Goal: Task Accomplishment & Management: Complete application form

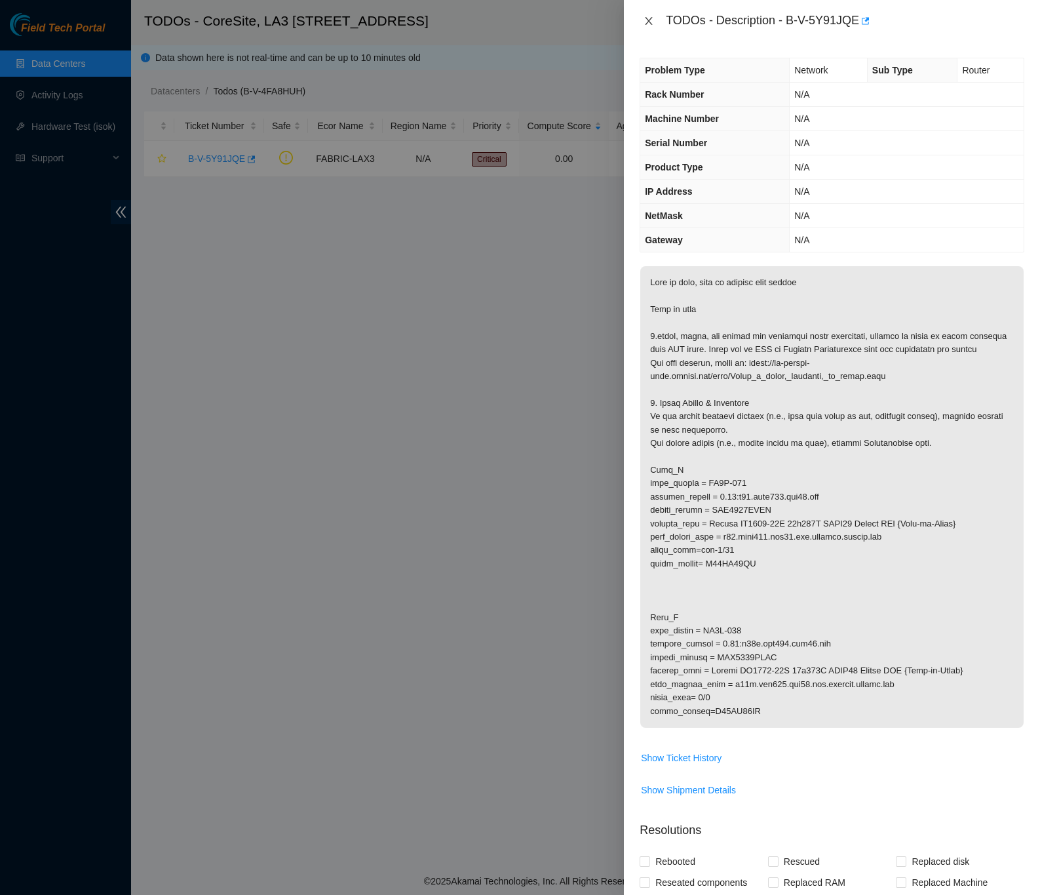
click at [646, 20] on icon "close" at bounding box center [649, 21] width 10 height 10
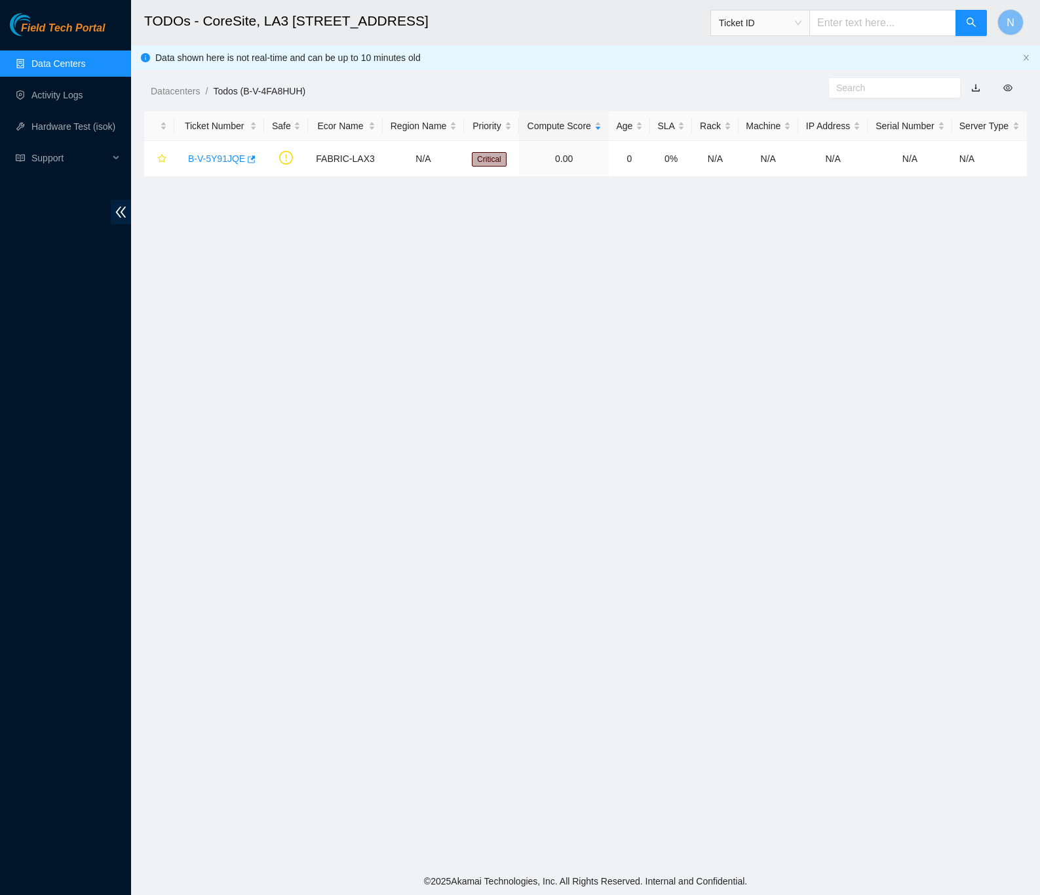
click at [73, 60] on link "Data Centers" at bounding box center [58, 63] width 54 height 10
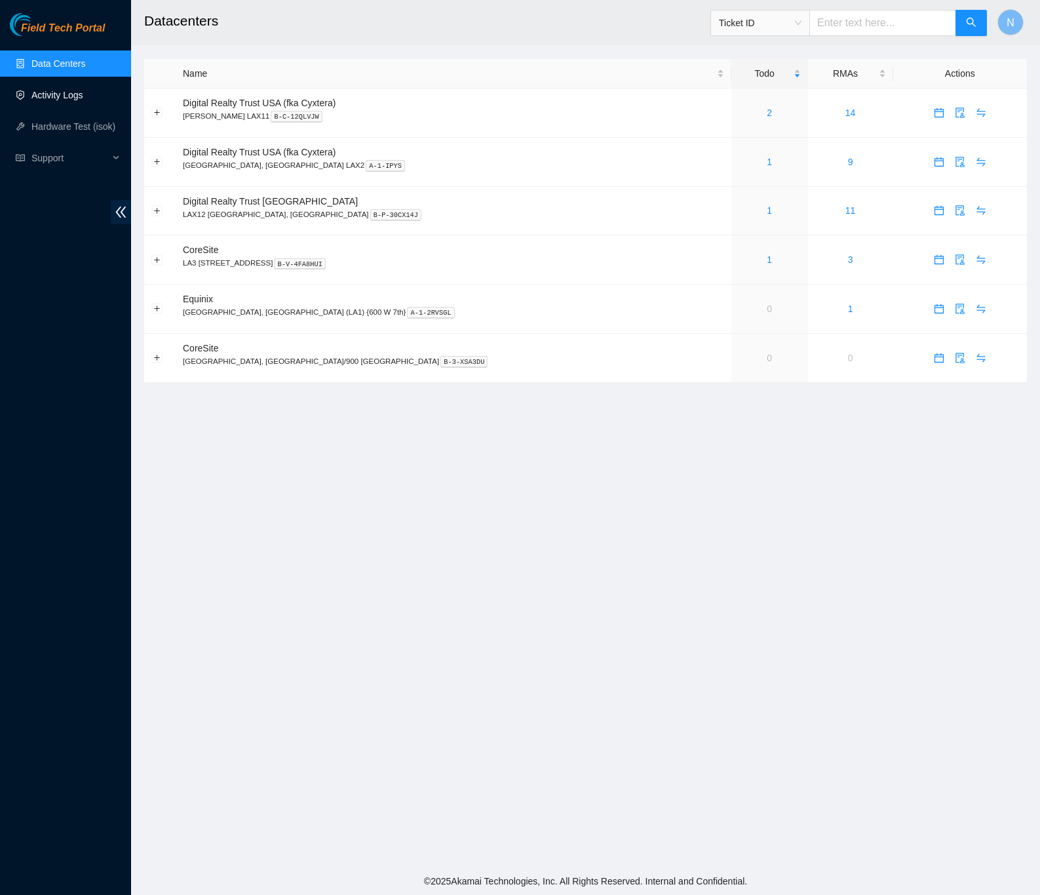
click at [64, 92] on link "Activity Logs" at bounding box center [57, 95] width 52 height 10
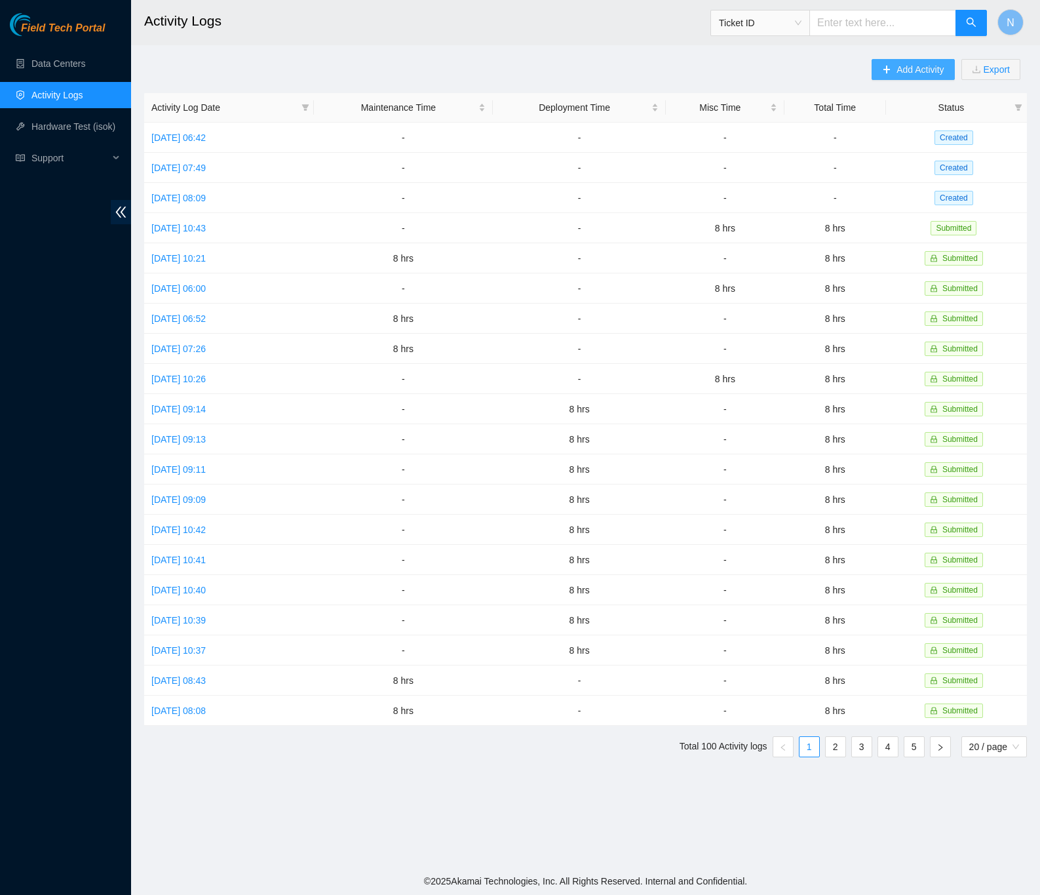
click at [886, 75] on span "plus" at bounding box center [886, 70] width 9 height 10
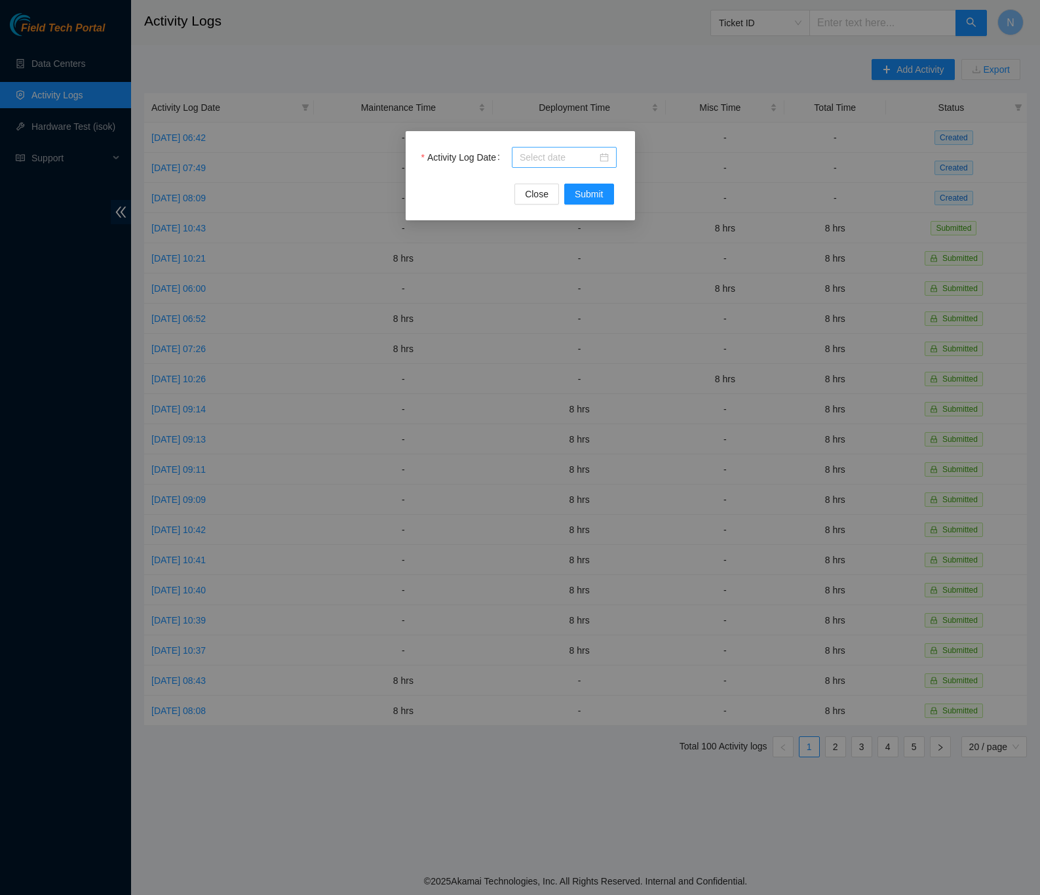
click at [608, 157] on div at bounding box center [564, 157] width 89 height 14
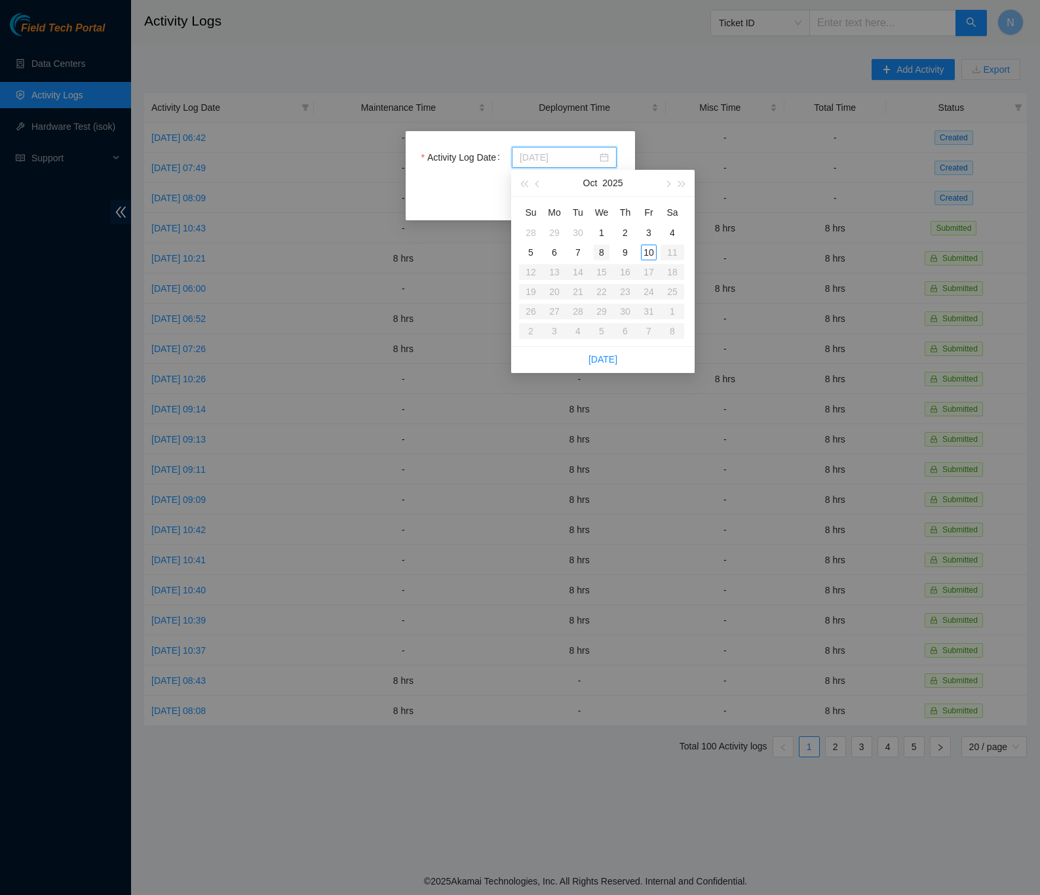
type input "[DATE]"
click at [604, 252] on div "8" at bounding box center [602, 252] width 16 height 16
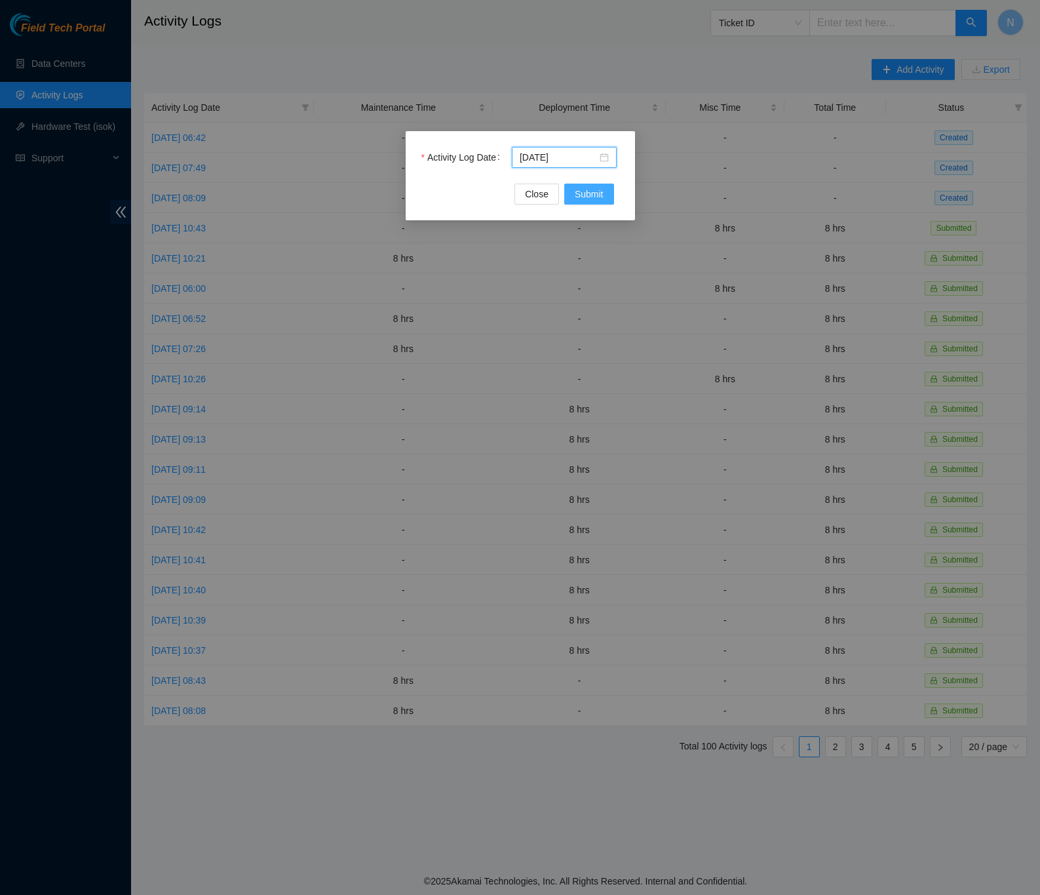
click at [600, 201] on span "Submit" at bounding box center [589, 194] width 29 height 14
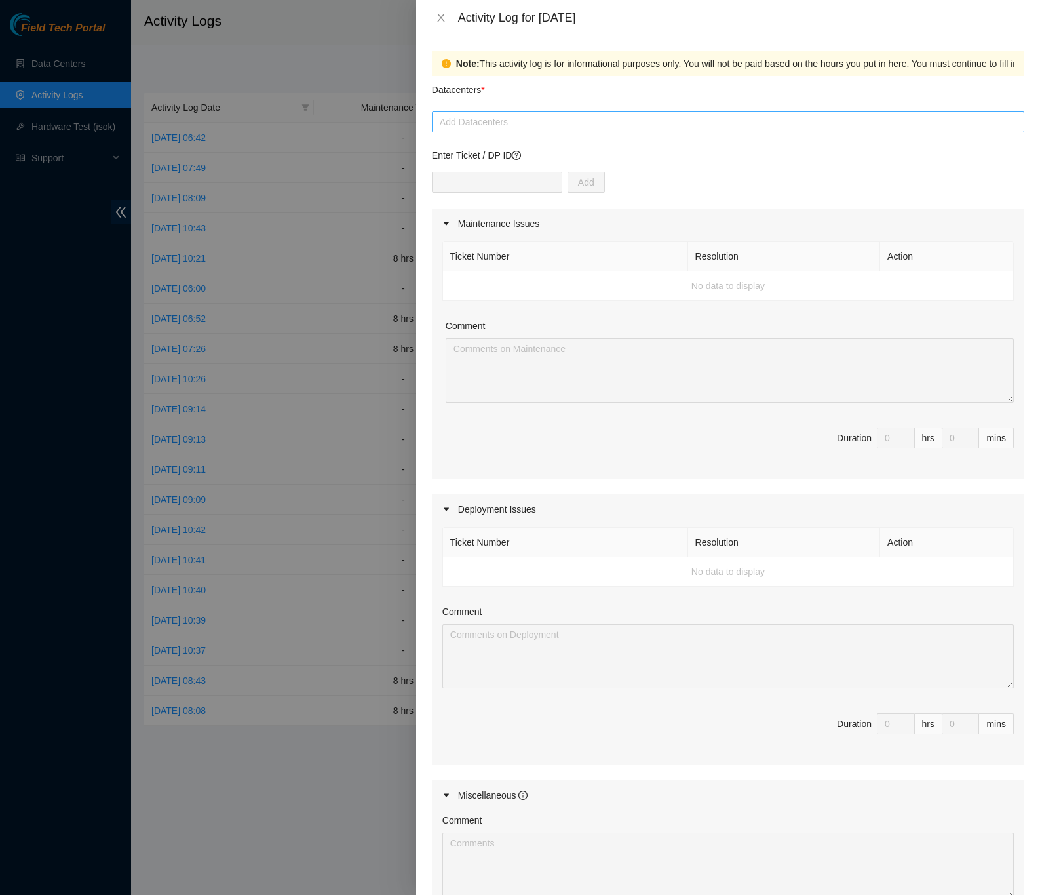
click at [526, 119] on div at bounding box center [728, 122] width 586 height 16
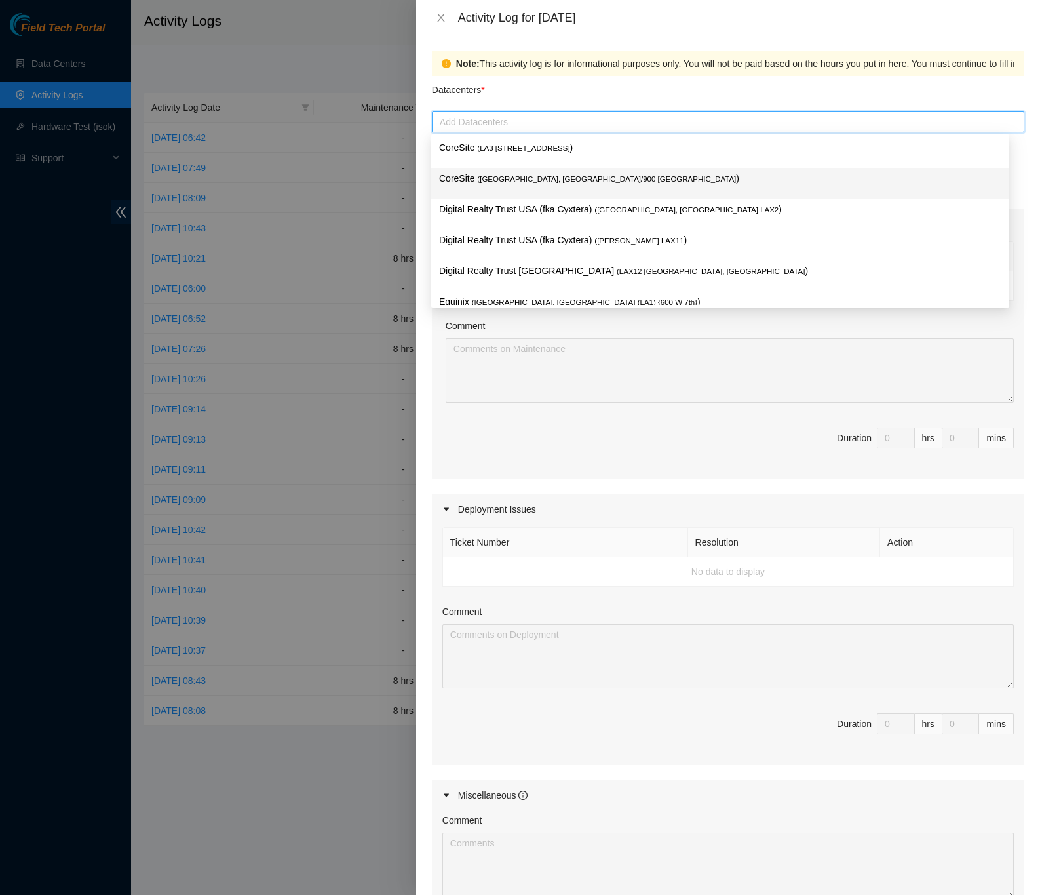
click at [549, 180] on span "( [GEOGRAPHIC_DATA], [GEOGRAPHIC_DATA]/900 [GEOGRAPHIC_DATA]" at bounding box center [606, 179] width 259 height 8
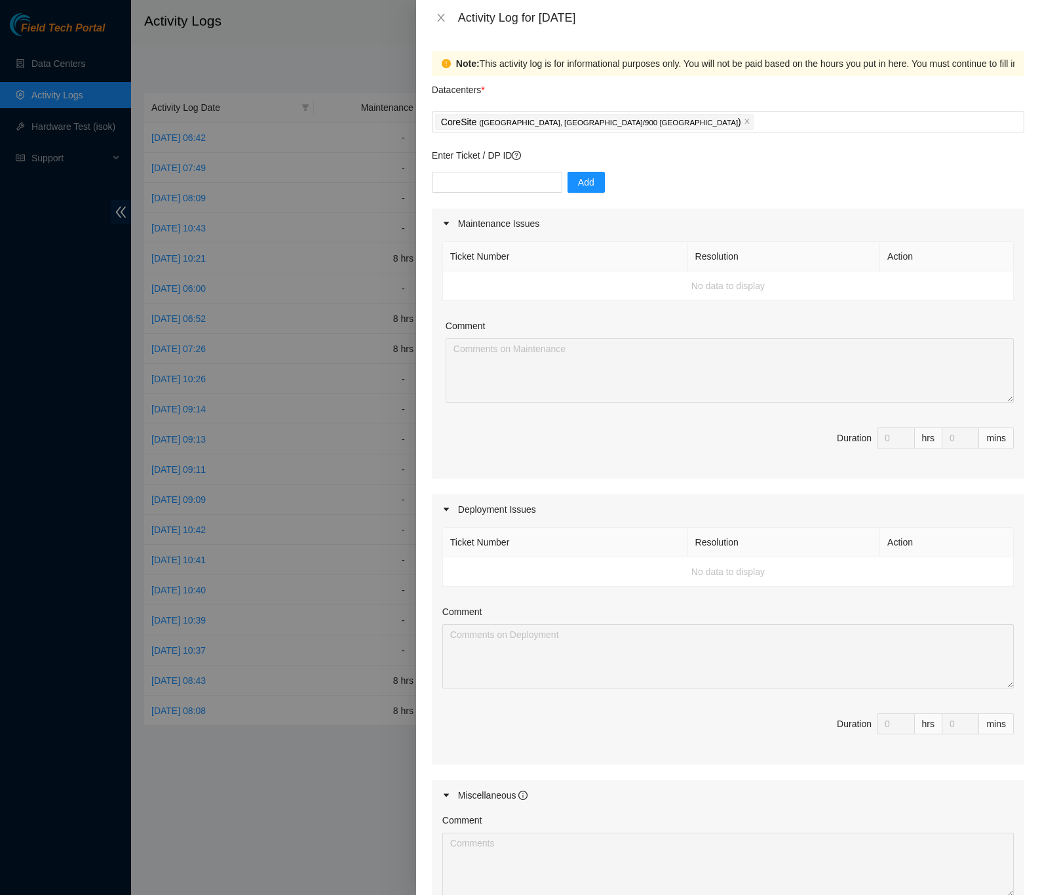
click at [1024, 411] on div "Note: This activity log is for informational purposes only. You will not be pai…" at bounding box center [728, 464] width 624 height 859
click at [528, 179] on input "text" at bounding box center [497, 182] width 130 height 21
type input "DP62990, DP62993, DP62996"
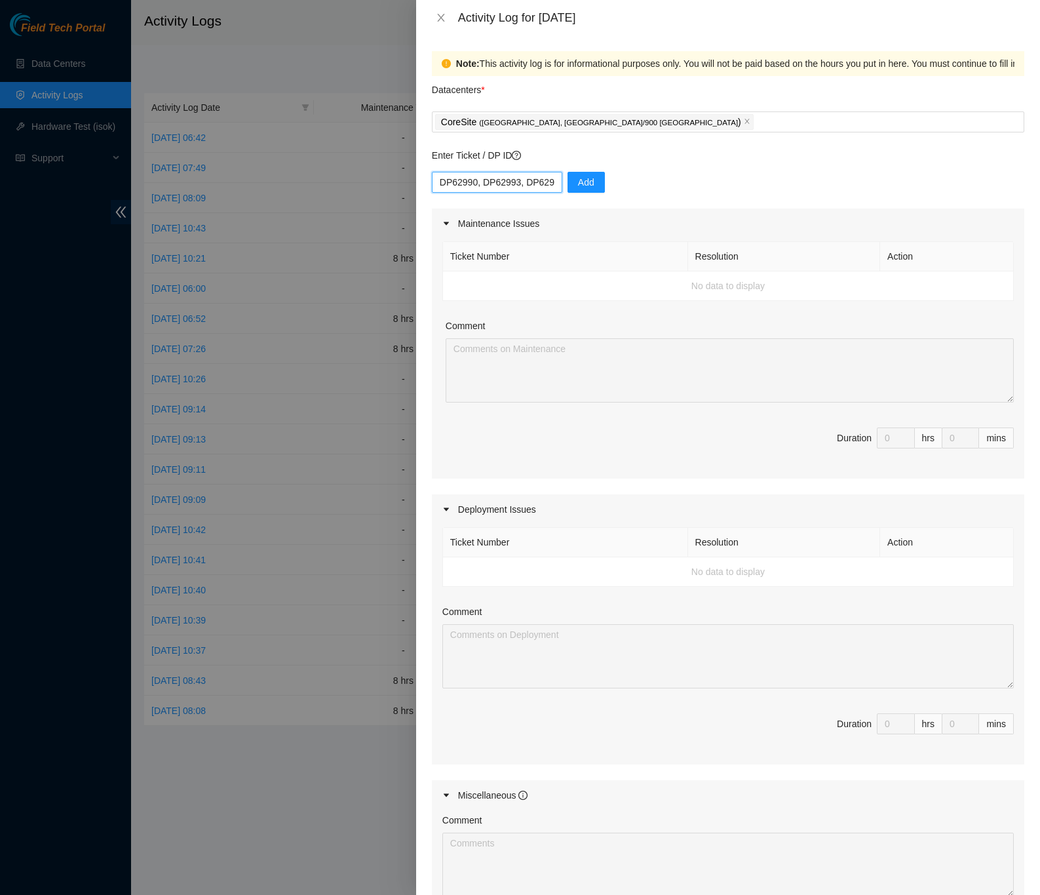
click at [534, 187] on input "DP62990, DP62993, DP62996" at bounding box center [497, 182] width 130 height 21
click at [642, 189] on div "DP62990, DP62993, DP62996 Add" at bounding box center [728, 190] width 593 height 37
click at [592, 187] on button "Add" at bounding box center [586, 182] width 37 height 21
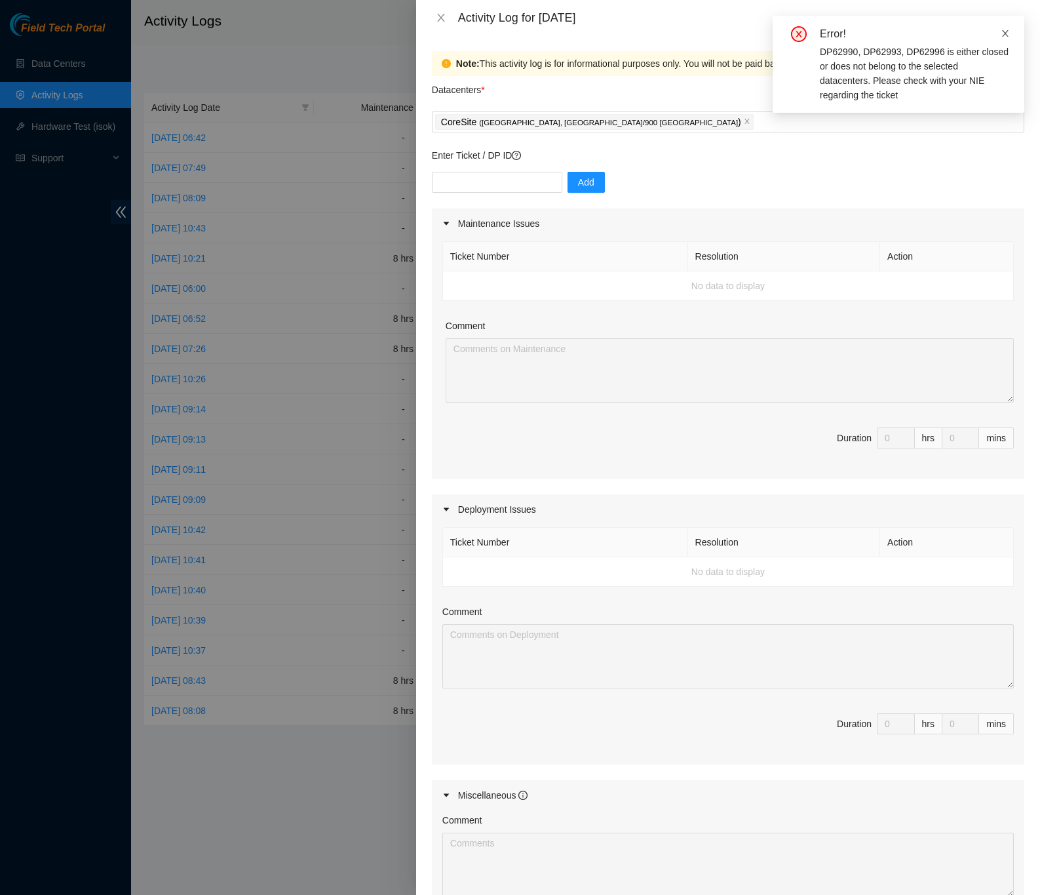
click at [1007, 31] on icon "close" at bounding box center [1005, 33] width 9 height 9
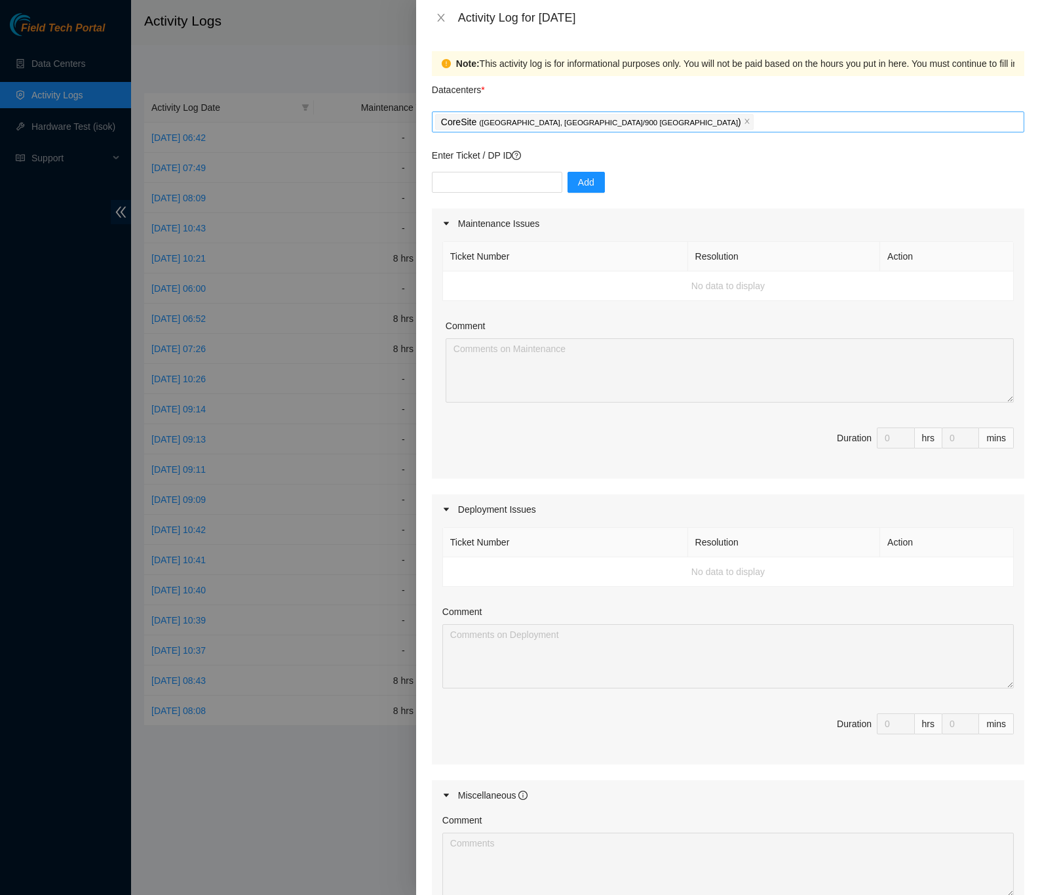
click at [989, 132] on div "CoreSite ( [GEOGRAPHIC_DATA], [GEOGRAPHIC_DATA]/900 [GEOGRAPHIC_DATA] )" at bounding box center [728, 121] width 593 height 21
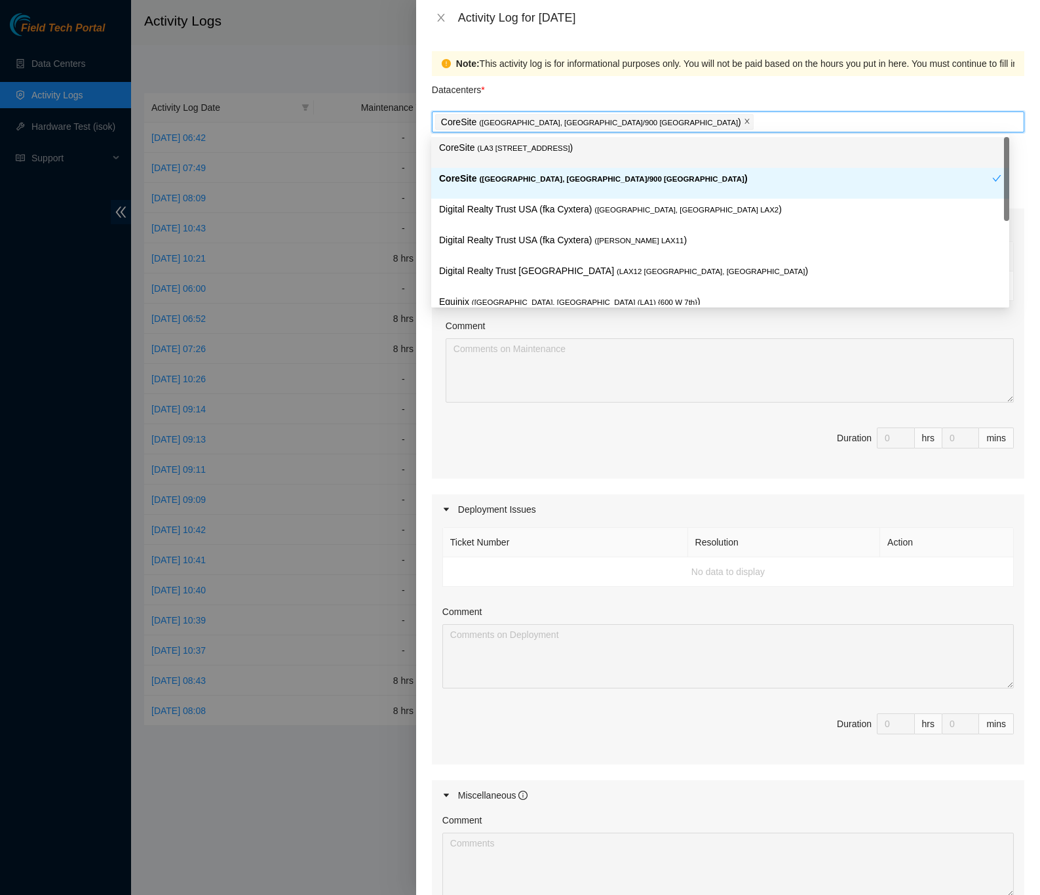
click at [744, 124] on icon "close" at bounding box center [747, 121] width 7 height 7
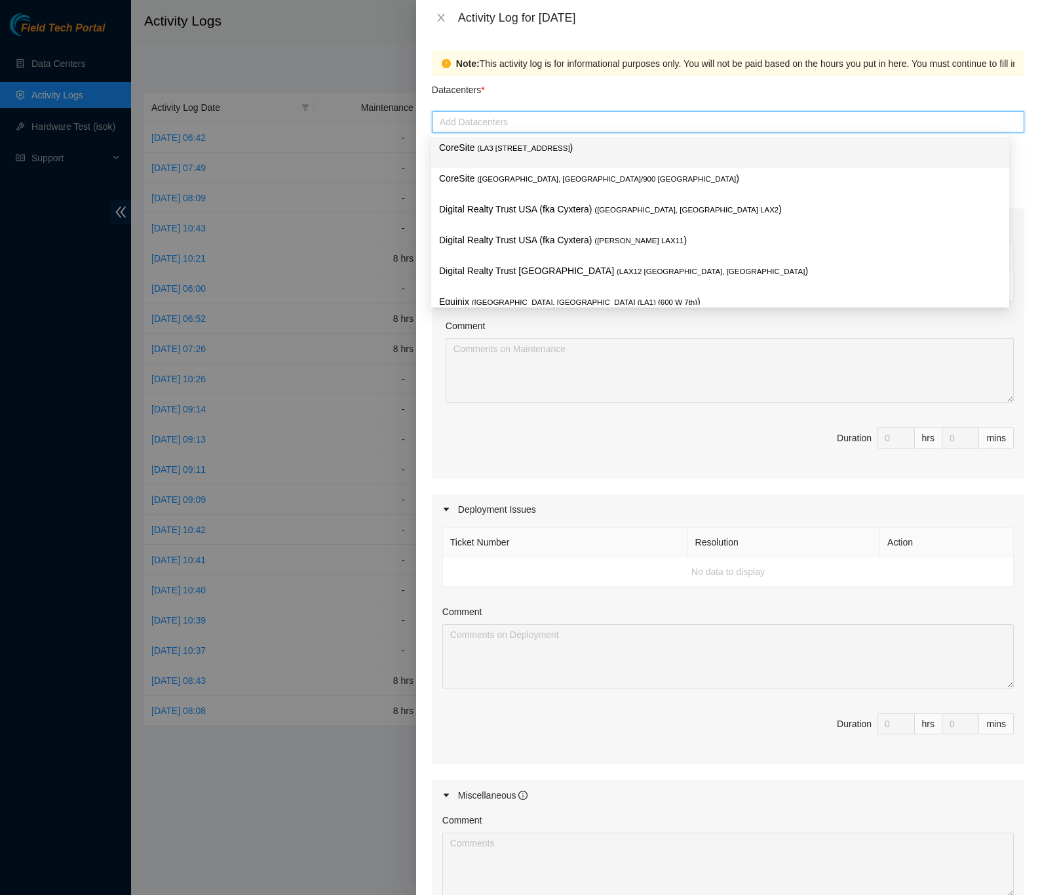
click at [537, 144] on span "( LA3 [STREET_ADDRESS]" at bounding box center [523, 148] width 92 height 8
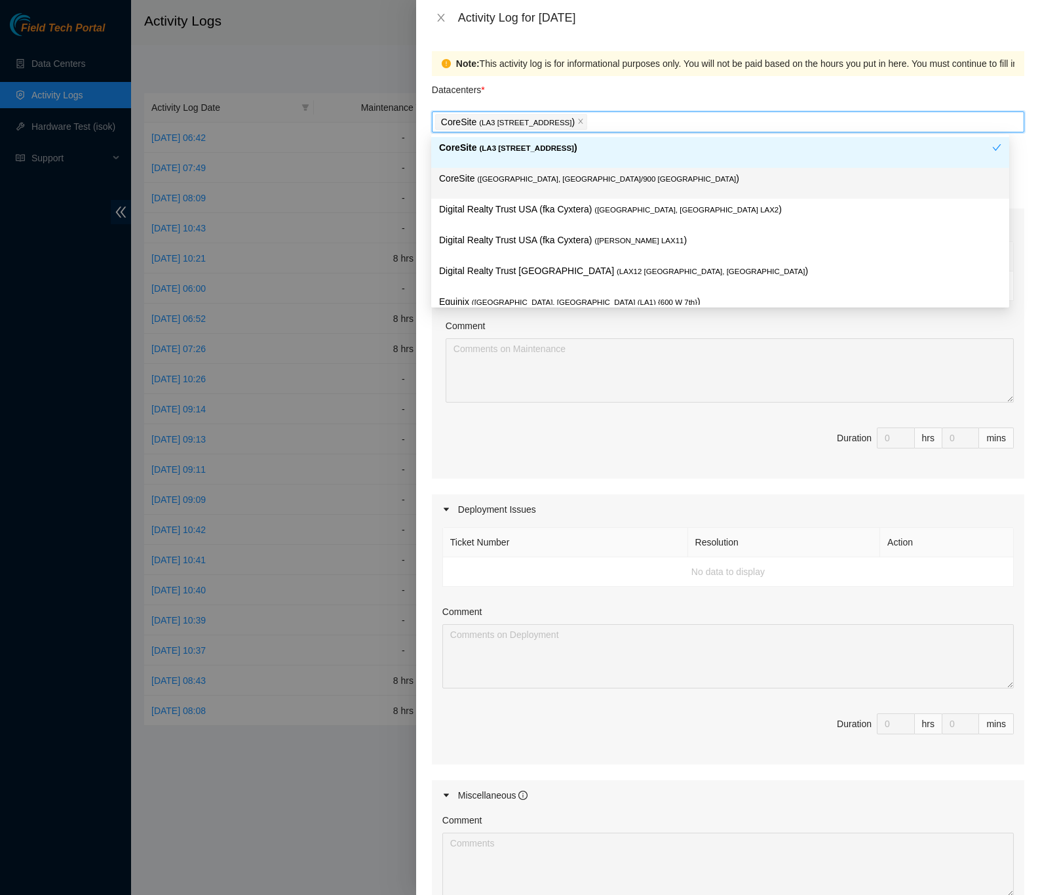
click at [1019, 175] on div "Note: This activity log is for informational purposes only. You will not be pai…" at bounding box center [728, 464] width 624 height 859
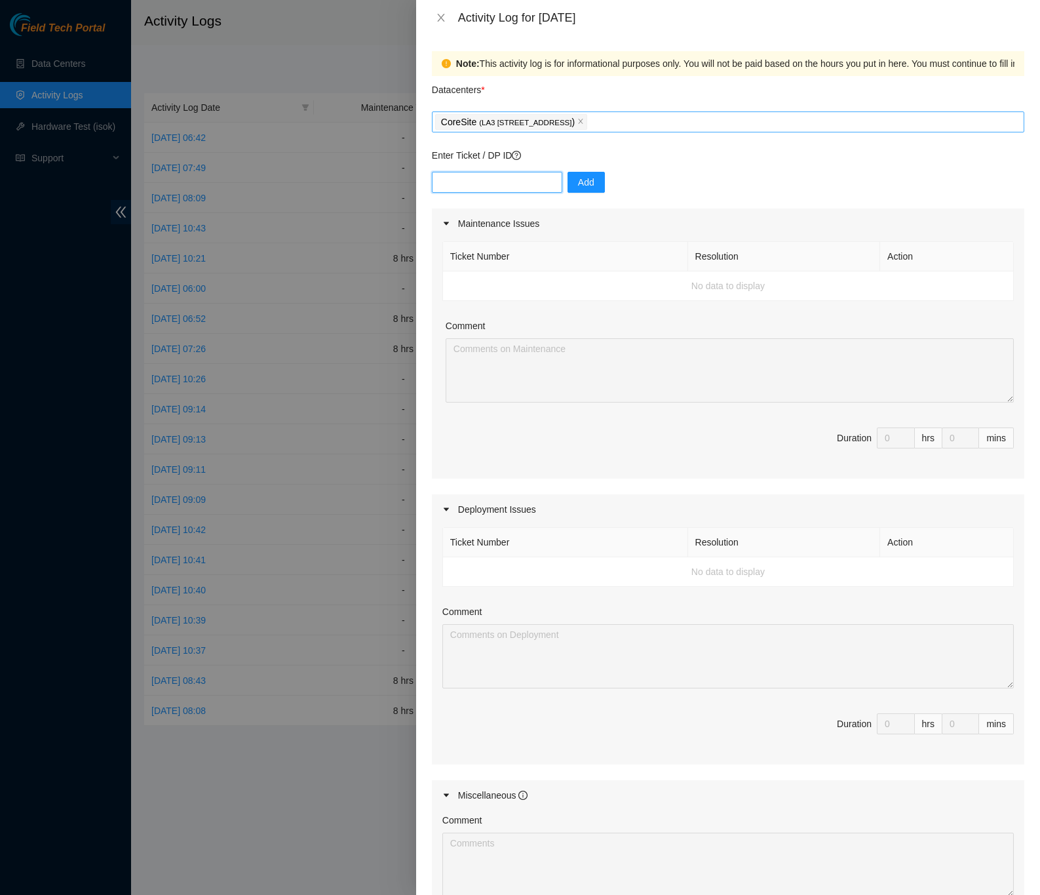
click at [480, 184] on input "text" at bounding box center [497, 182] width 130 height 21
paste input "DP62990, DP62993, DP62996"
type input "DP62990, DP62993, DP62996"
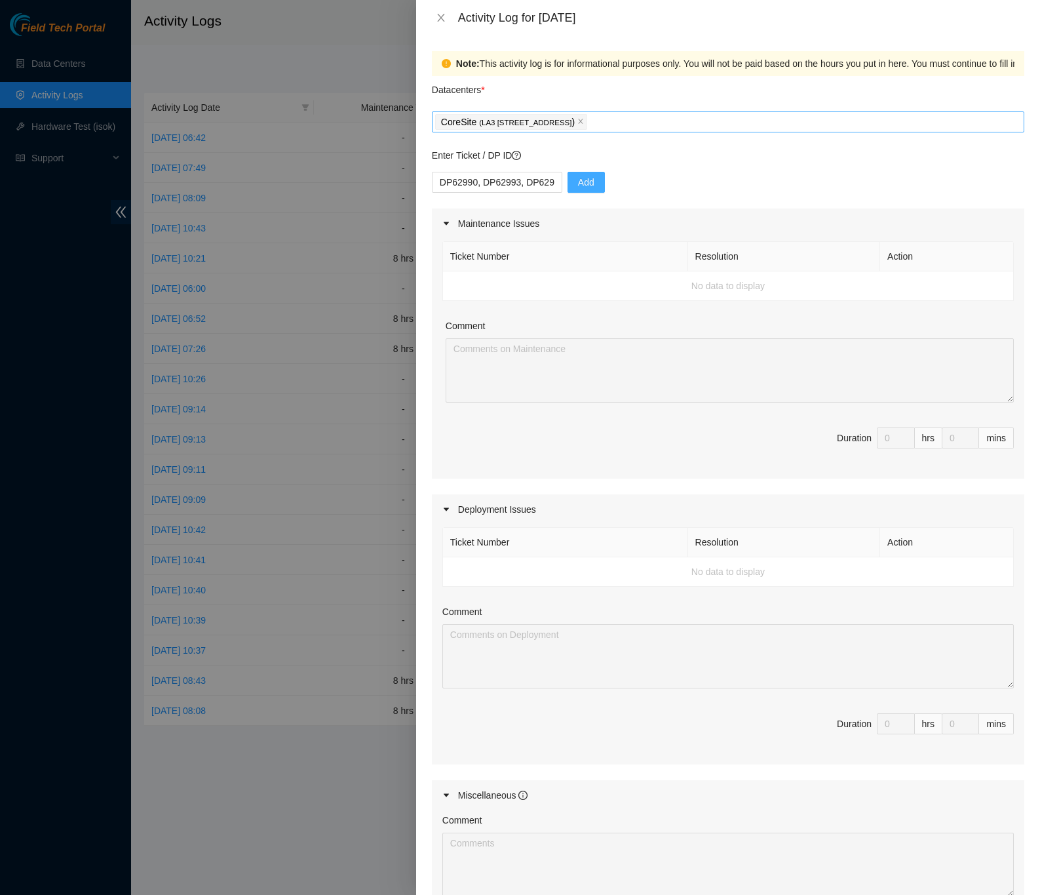
click at [591, 191] on button "Add" at bounding box center [586, 182] width 37 height 21
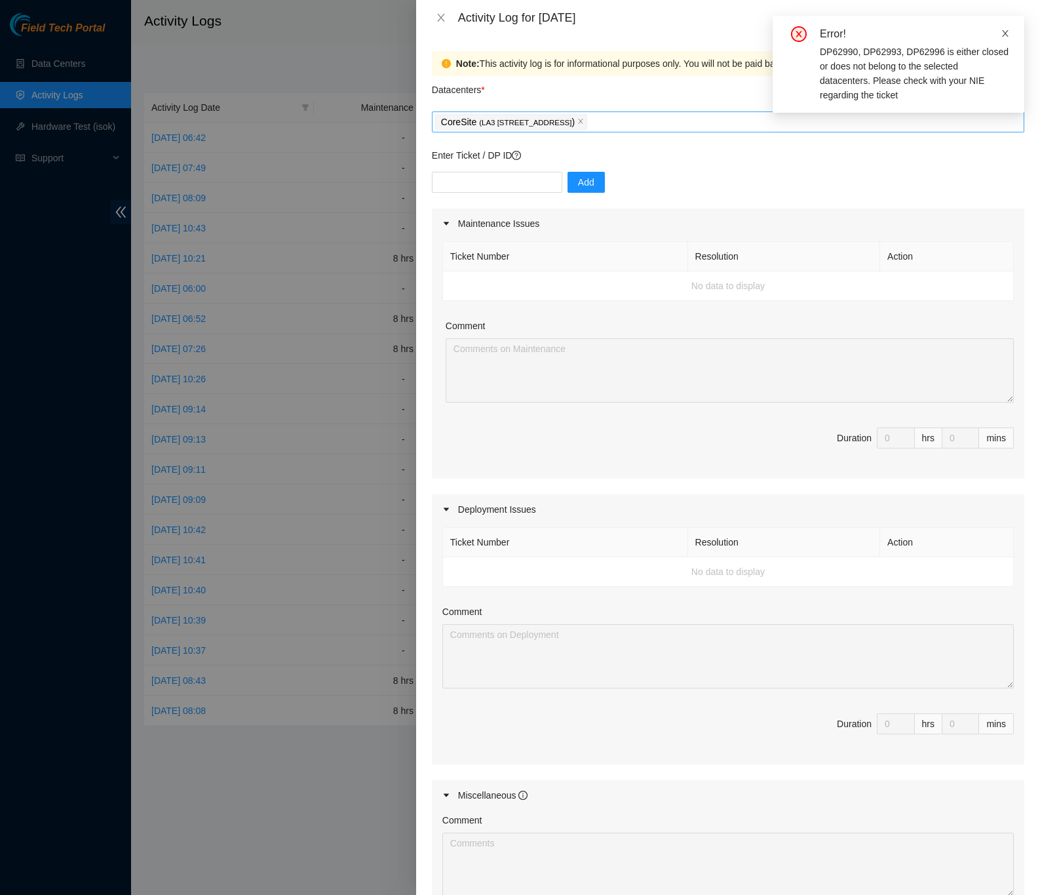
click at [1007, 31] on icon "close" at bounding box center [1005, 33] width 7 height 7
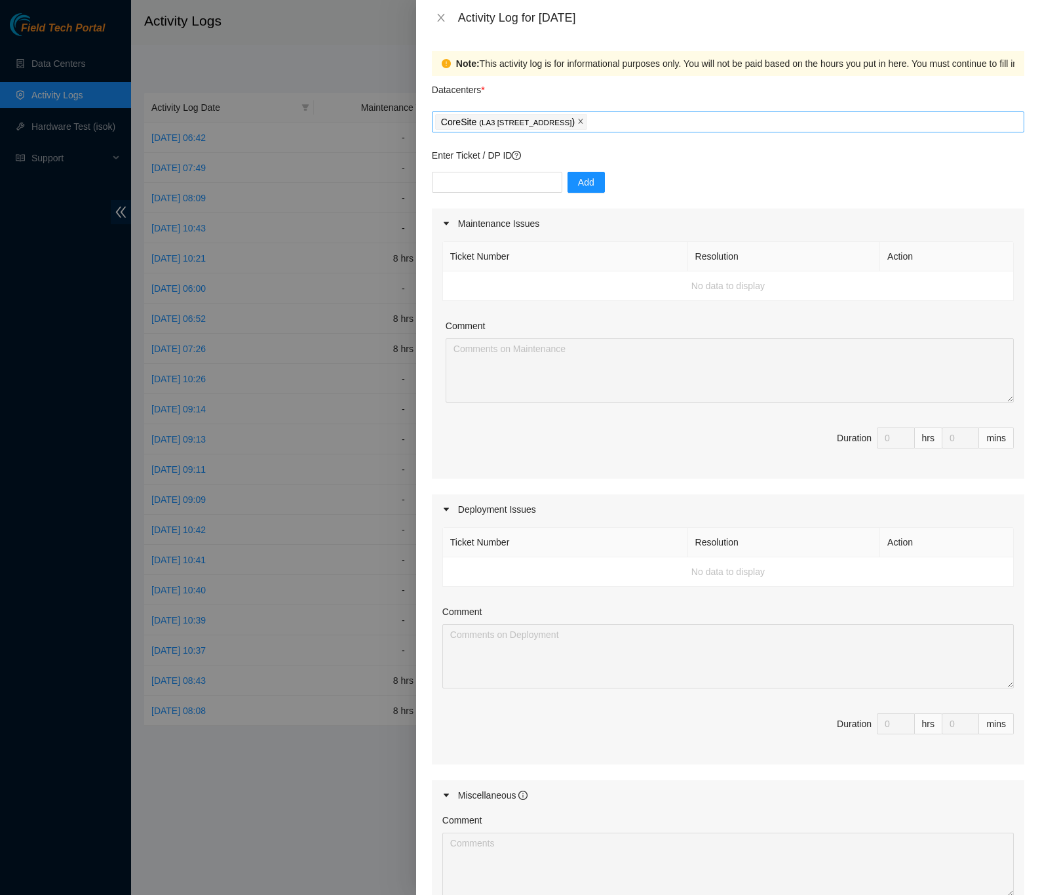
click at [577, 125] on icon "close" at bounding box center [580, 121] width 7 height 7
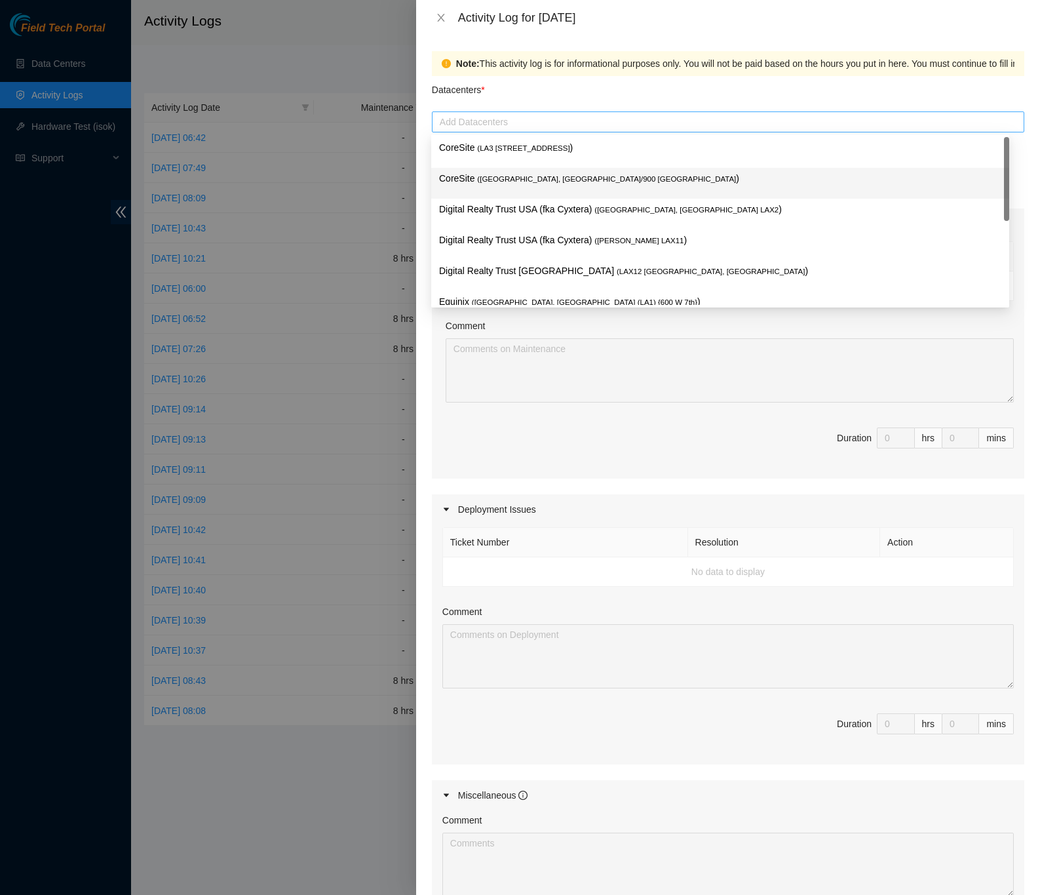
click at [646, 125] on div at bounding box center [728, 122] width 586 height 16
click at [575, 173] on p "CoreSite ( [GEOGRAPHIC_DATA], [GEOGRAPHIC_DATA]/900 [GEOGRAPHIC_DATA] )" at bounding box center [720, 178] width 562 height 15
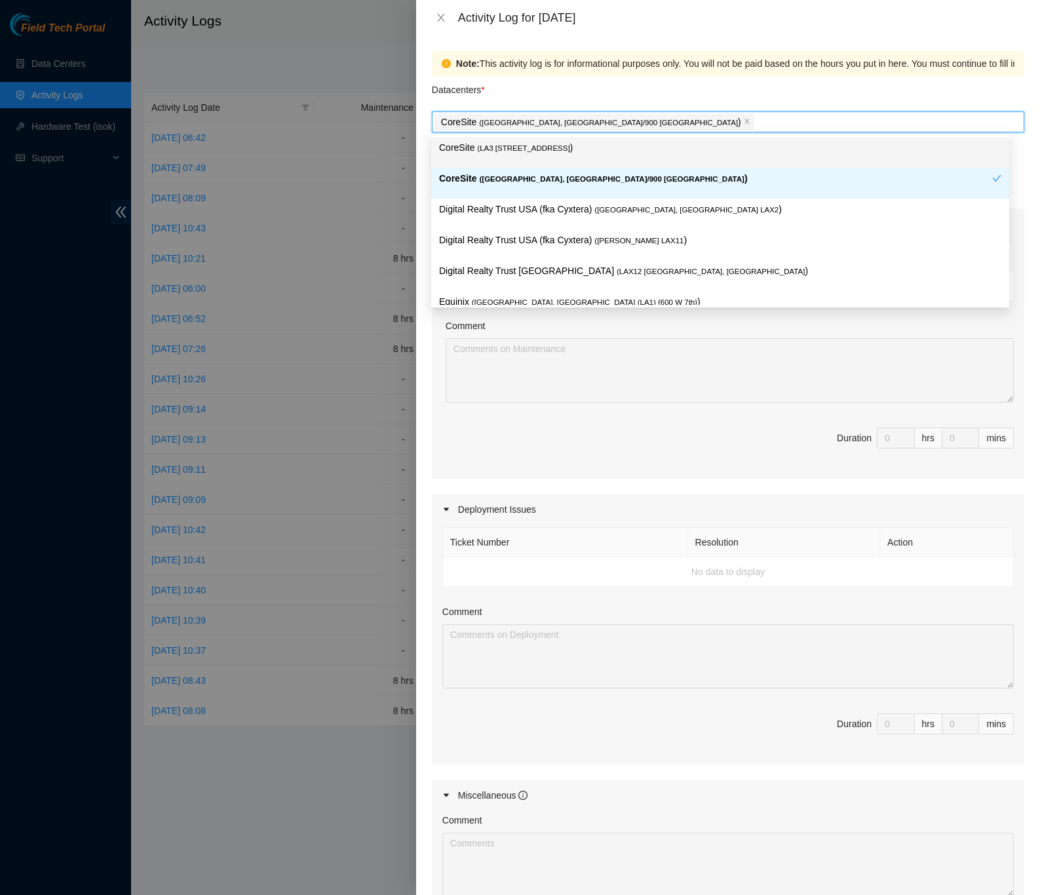
click at [1019, 106] on div "Note: This activity log is for informational purposes only. You will not be pai…" at bounding box center [728, 464] width 624 height 859
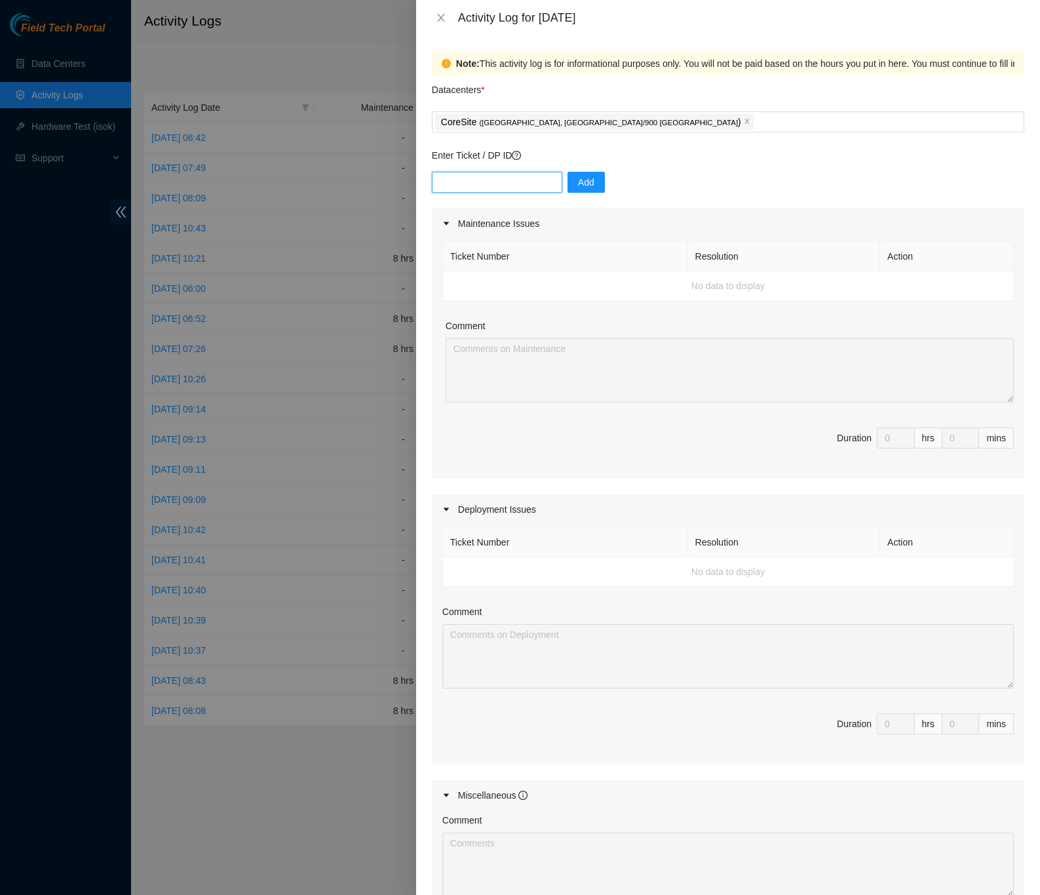
click at [523, 187] on input "text" at bounding box center [497, 182] width 130 height 21
click at [494, 185] on input "text" at bounding box center [497, 182] width 130 height 21
paste input "DP62990"
type input "DP62990"
click at [591, 181] on button "Add" at bounding box center [586, 182] width 37 height 21
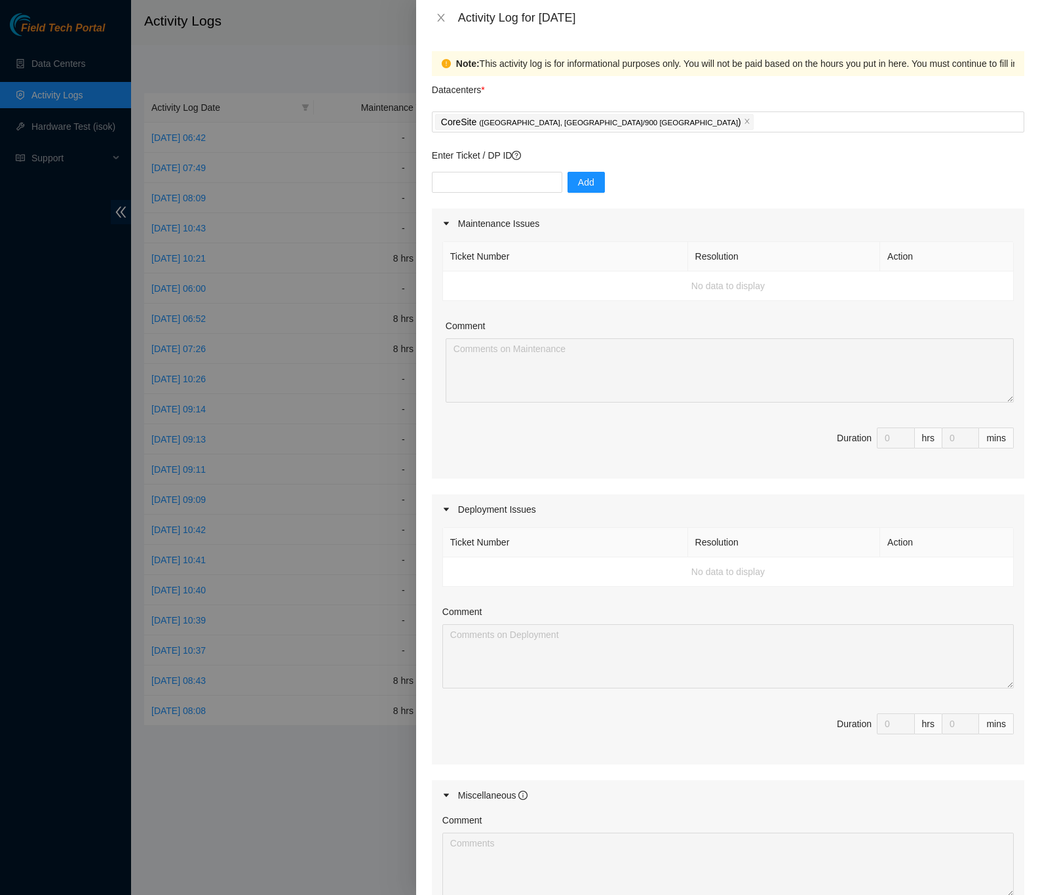
click at [1015, 181] on div "Note: This activity log is for informational purposes only. You will not be pai…" at bounding box center [728, 464] width 624 height 859
click at [744, 124] on icon "close" at bounding box center [747, 121] width 7 height 7
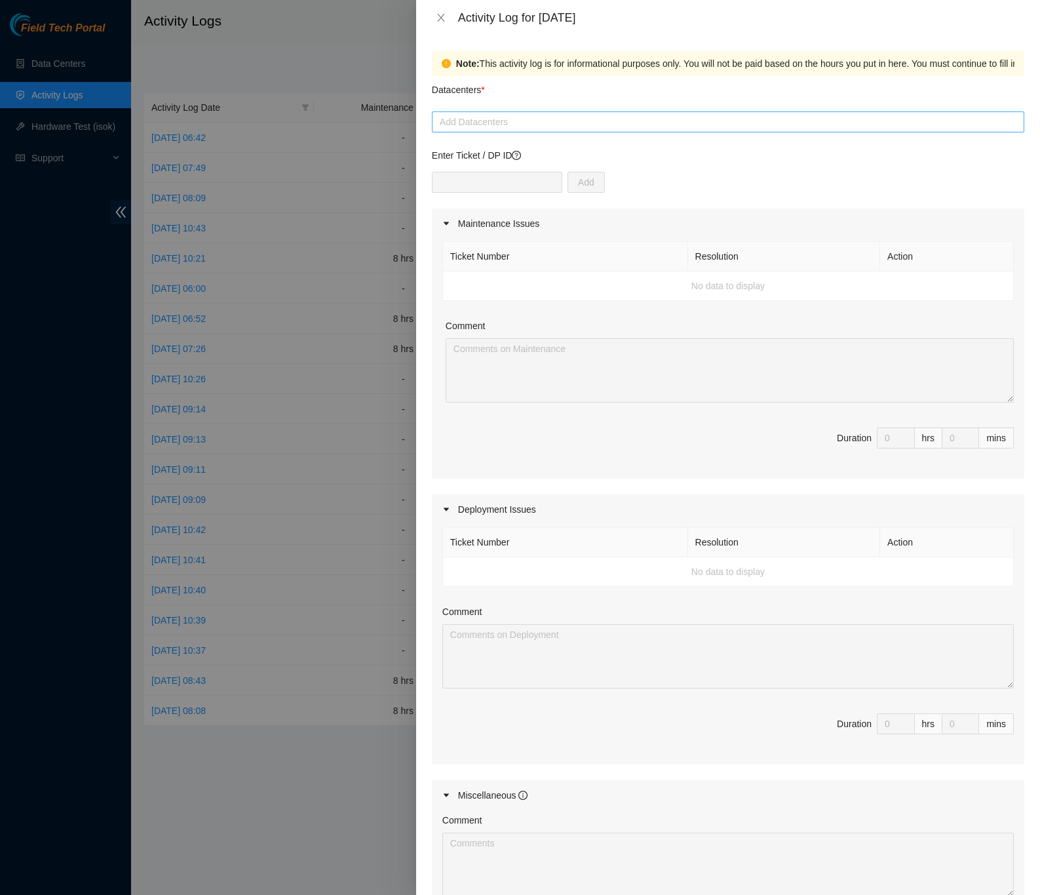
click at [555, 125] on div at bounding box center [728, 122] width 586 height 16
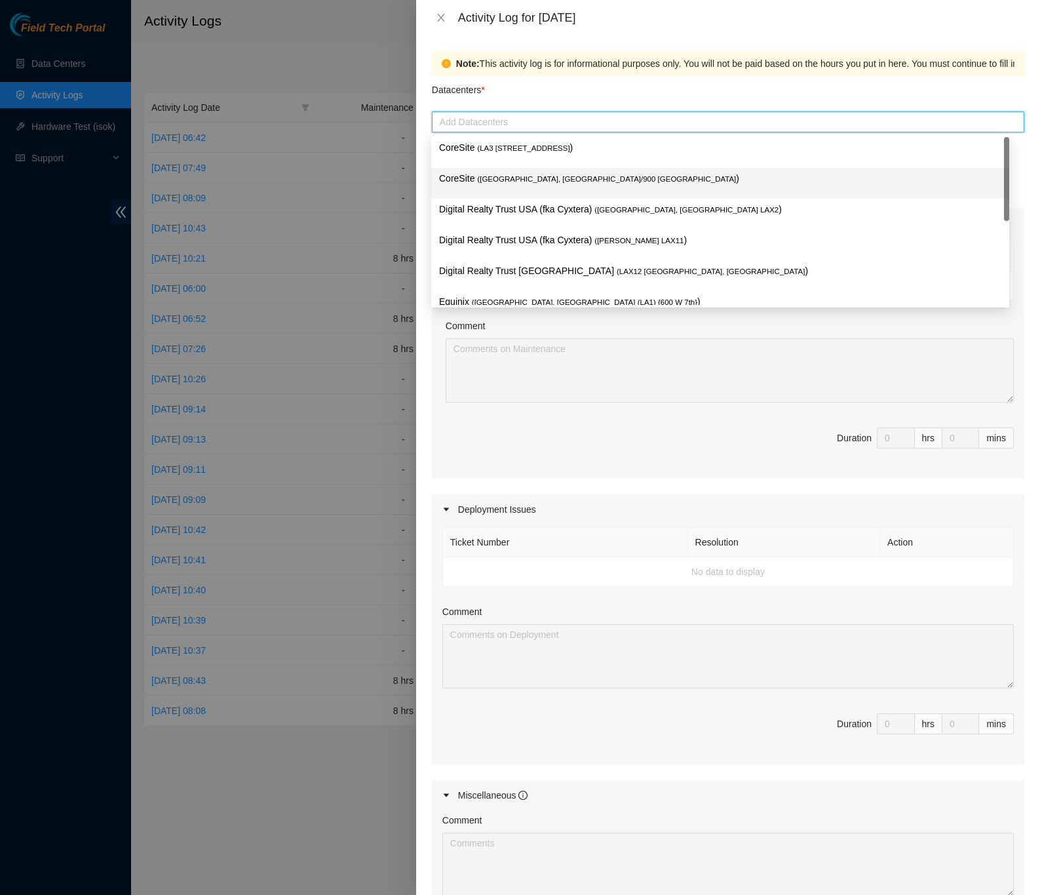
click at [565, 170] on div "CoreSite ( [GEOGRAPHIC_DATA], [GEOGRAPHIC_DATA]/900 [GEOGRAPHIC_DATA] )" at bounding box center [720, 183] width 578 height 31
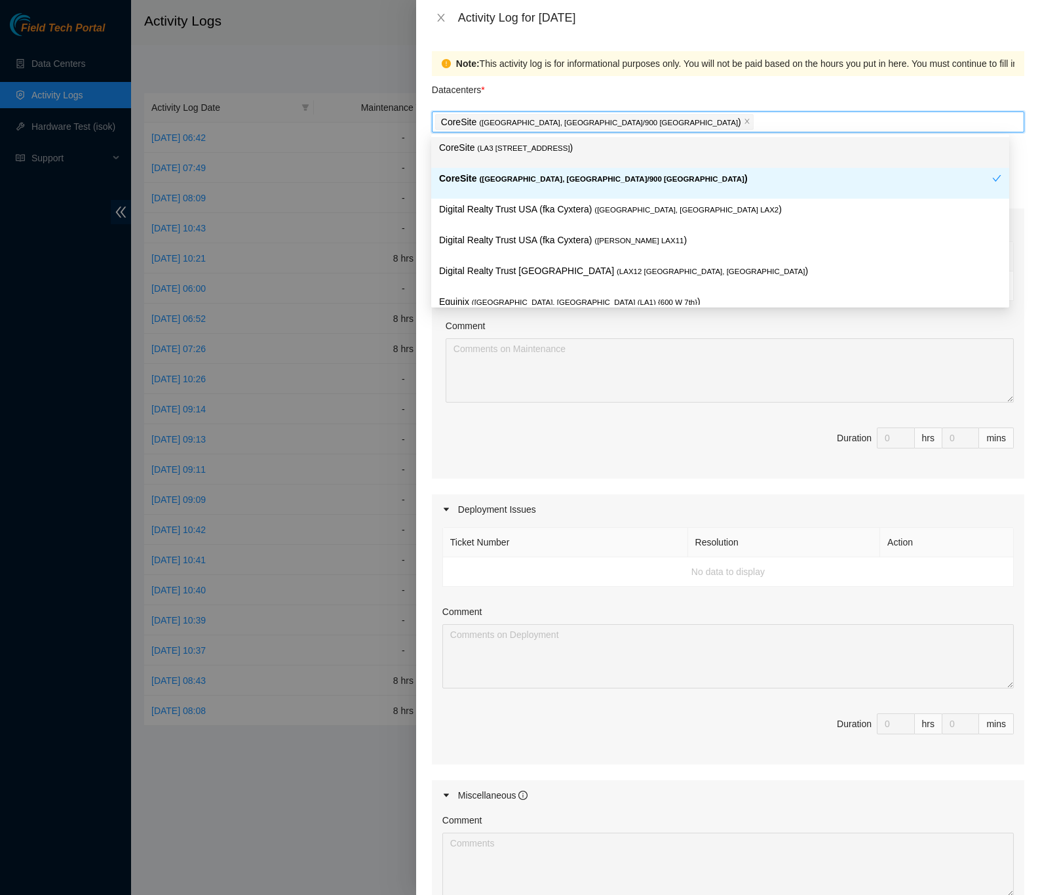
click at [1017, 85] on div "Note: This activity log is for informational purposes only. You will not be pai…" at bounding box center [728, 464] width 624 height 859
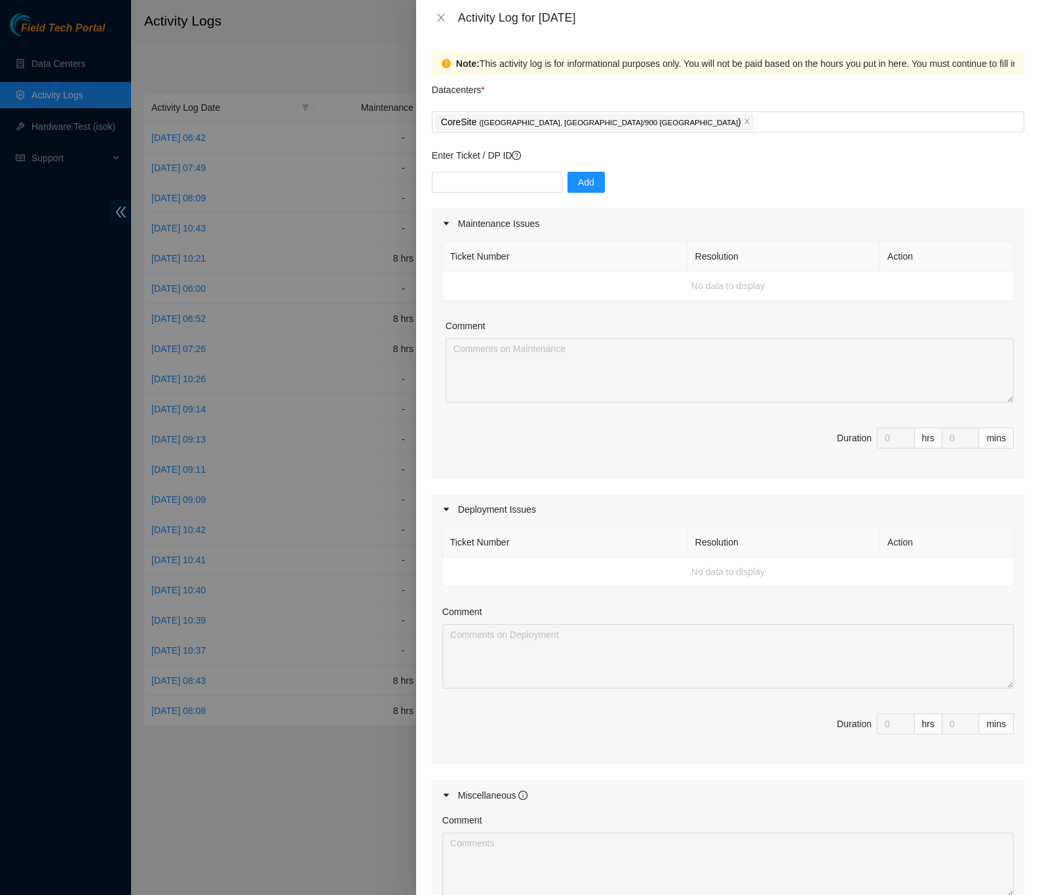
click at [1017, 221] on div "Note: This activity log is for informational purposes only. You will not be pai…" at bounding box center [728, 464] width 624 height 859
click at [522, 189] on input "text" at bounding box center [497, 182] width 130 height 21
type input "DP62996"
click at [586, 193] on button "Add" at bounding box center [586, 182] width 37 height 21
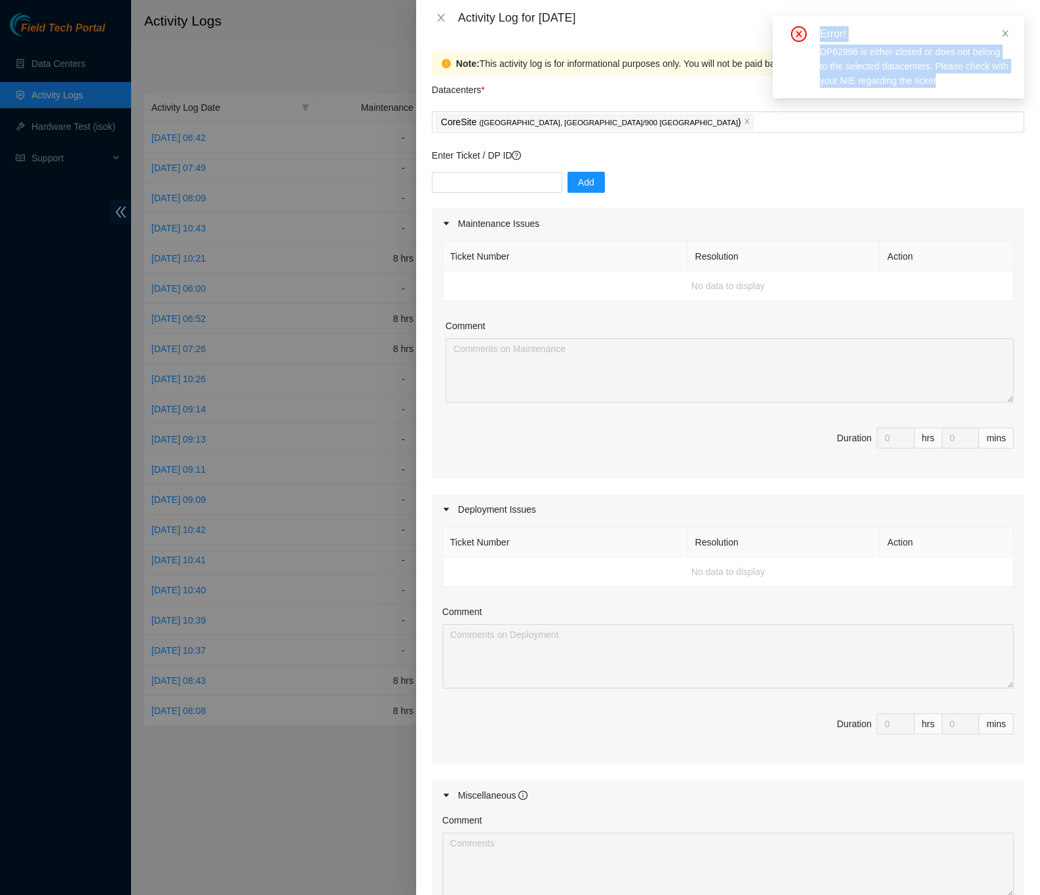
drag, startPoint x: 818, startPoint y: 34, endPoint x: 956, endPoint y: 90, distance: 149.3
click at [956, 91] on div "Error! DP62996 is either closed or does not belong to the selected datacenters.…" at bounding box center [899, 57] width 252 height 83
copy div "Error! DP62996 is either closed or does not belong to the selected datacenters.…"
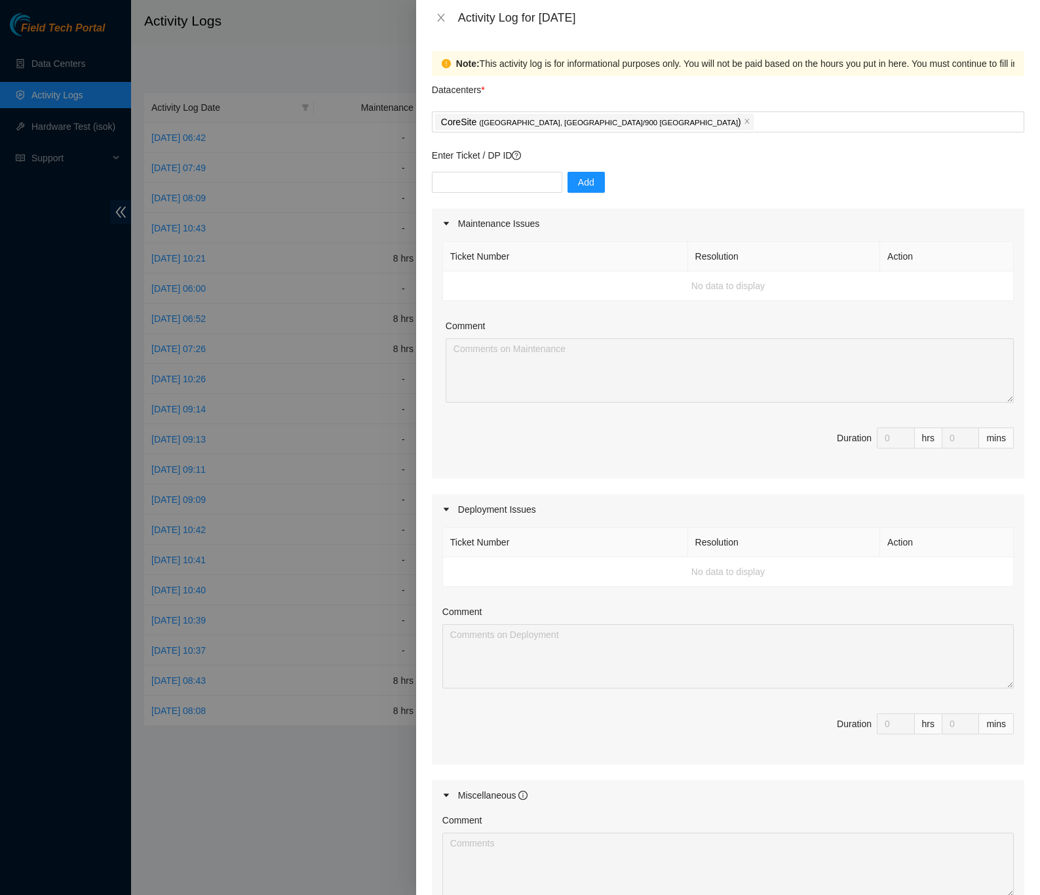
click at [1009, 183] on div "Add" at bounding box center [728, 190] width 593 height 37
click at [1013, 450] on div "Note: This activity log is for informational purposes only. You will not be pai…" at bounding box center [728, 464] width 624 height 859
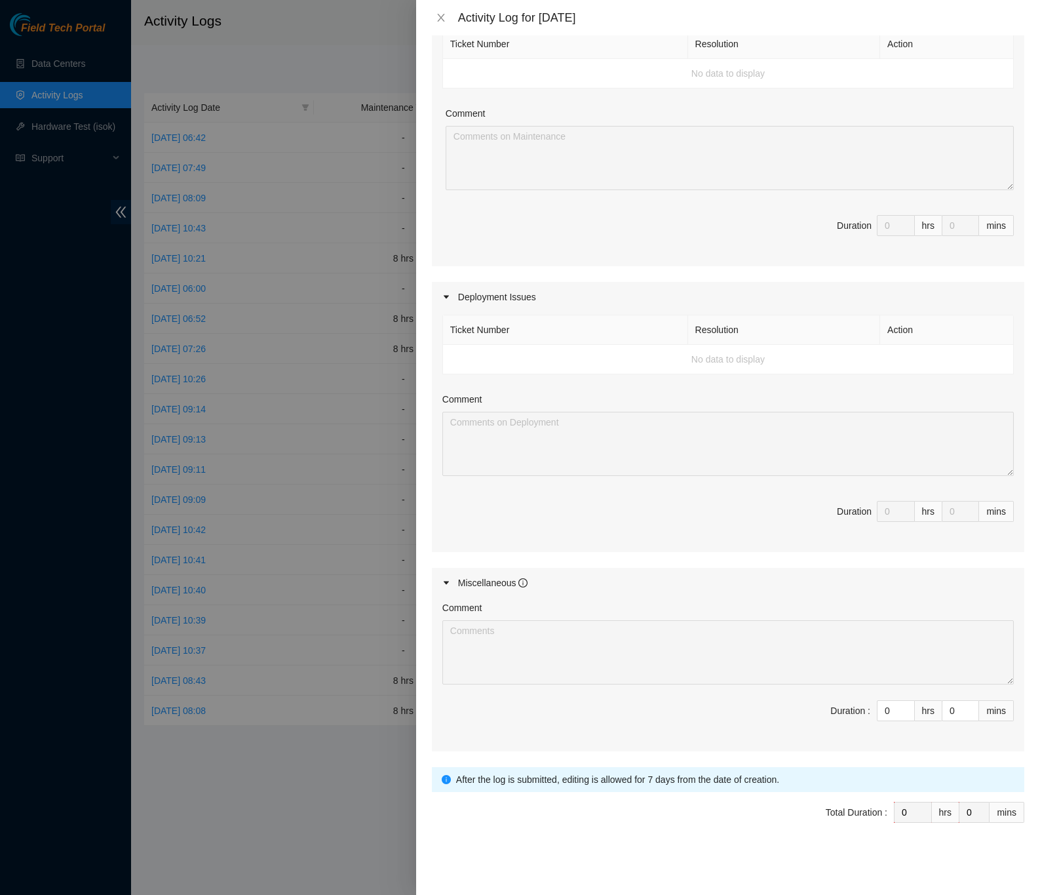
scroll to position [218, 0]
click at [879, 712] on input "0" at bounding box center [896, 711] width 37 height 20
type input "8"
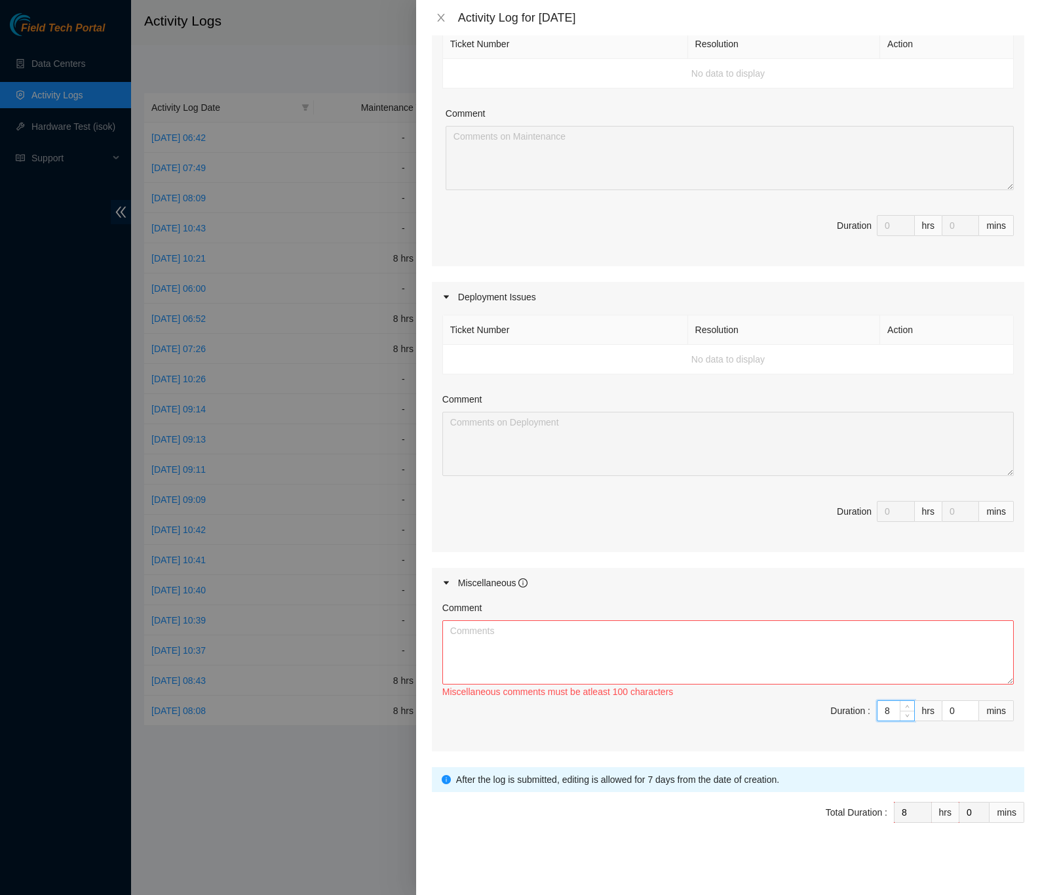
type input "8"
click at [587, 632] on textarea "Comment" at bounding box center [728, 652] width 572 height 64
paste textarea "DP62990, DP62993, DP62996 Fiber Runs -Pre ran fiber from C260-R508 to C260-R503…"
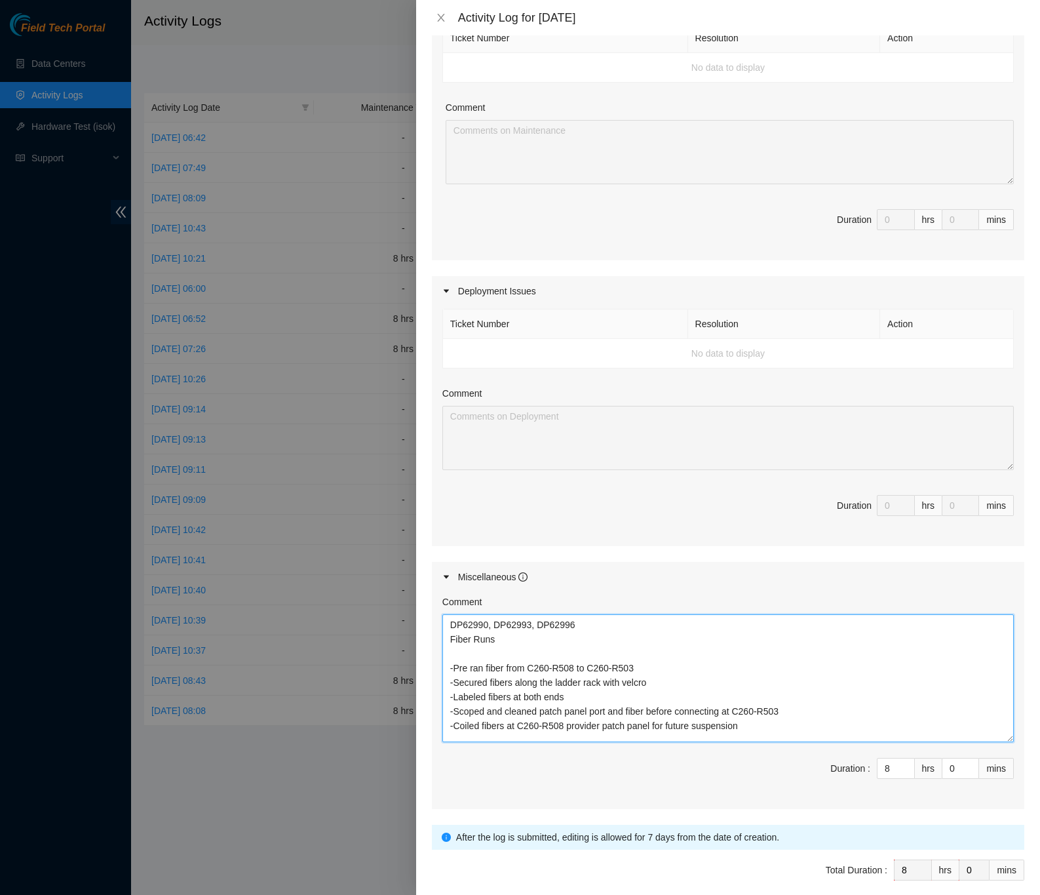
scroll to position [0, 0]
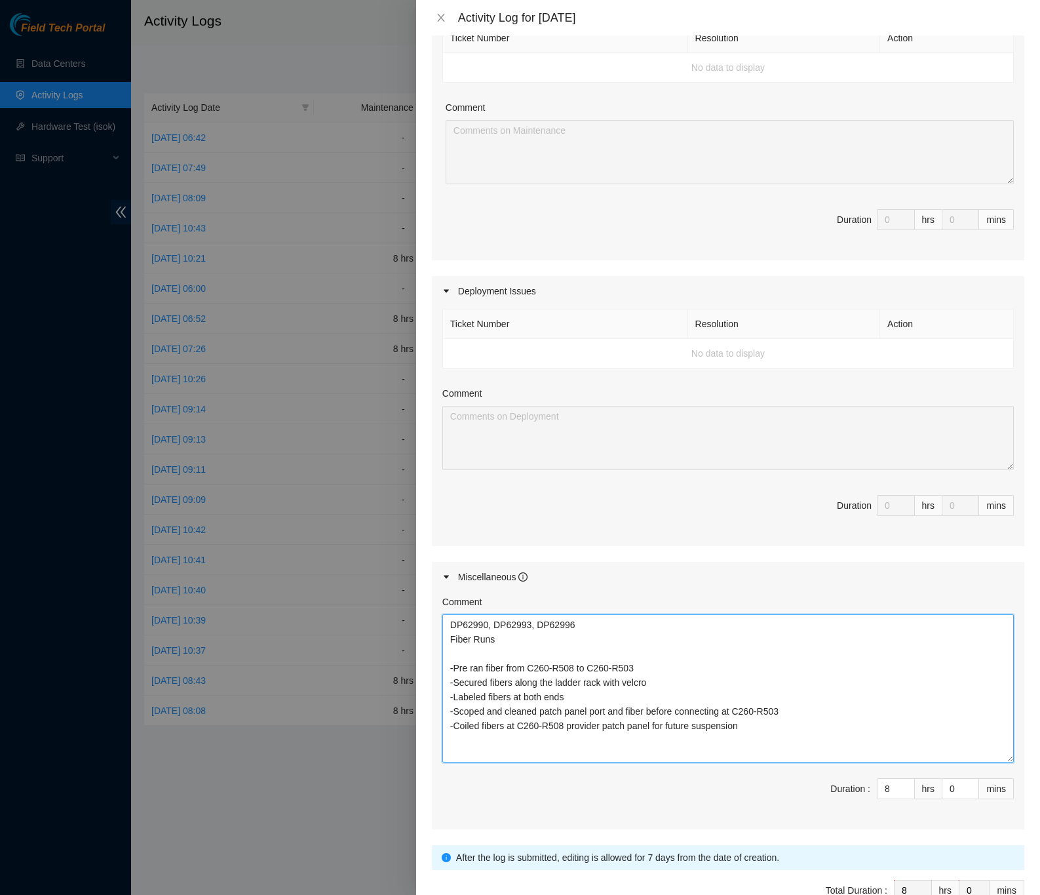
drag, startPoint x: 992, startPoint y: 676, endPoint x: 1011, endPoint y: 760, distance: 85.5
click at [1011, 760] on div "Note: This activity log is for informational purposes only. You will not be pai…" at bounding box center [728, 464] width 624 height 859
type textarea "DP62990, DP62993, DP62996 Fiber Runs -Pre ran fiber from C260-R508 to C260-R503…"
click at [1017, 693] on div "Note: This activity log is for informational purposes only. You will not be pai…" at bounding box center [728, 464] width 624 height 859
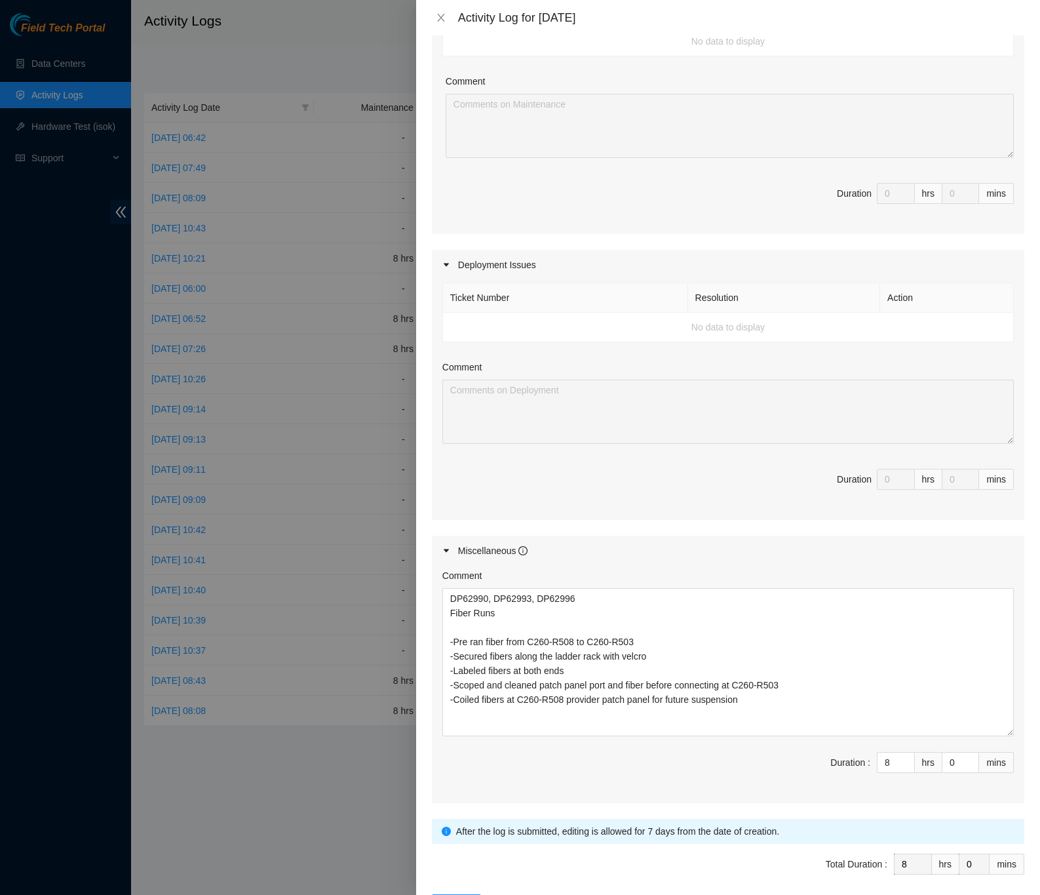
scroll to position [302, 0]
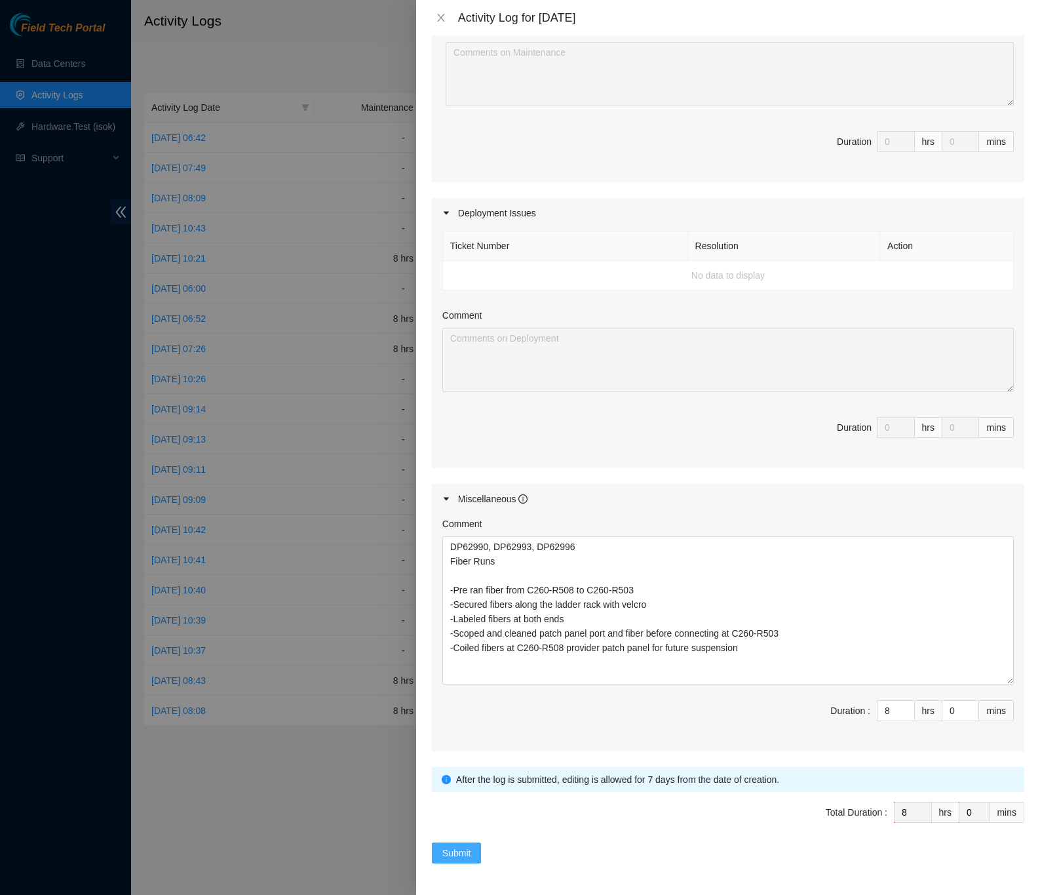
click at [468, 857] on span "Submit" at bounding box center [456, 853] width 29 height 14
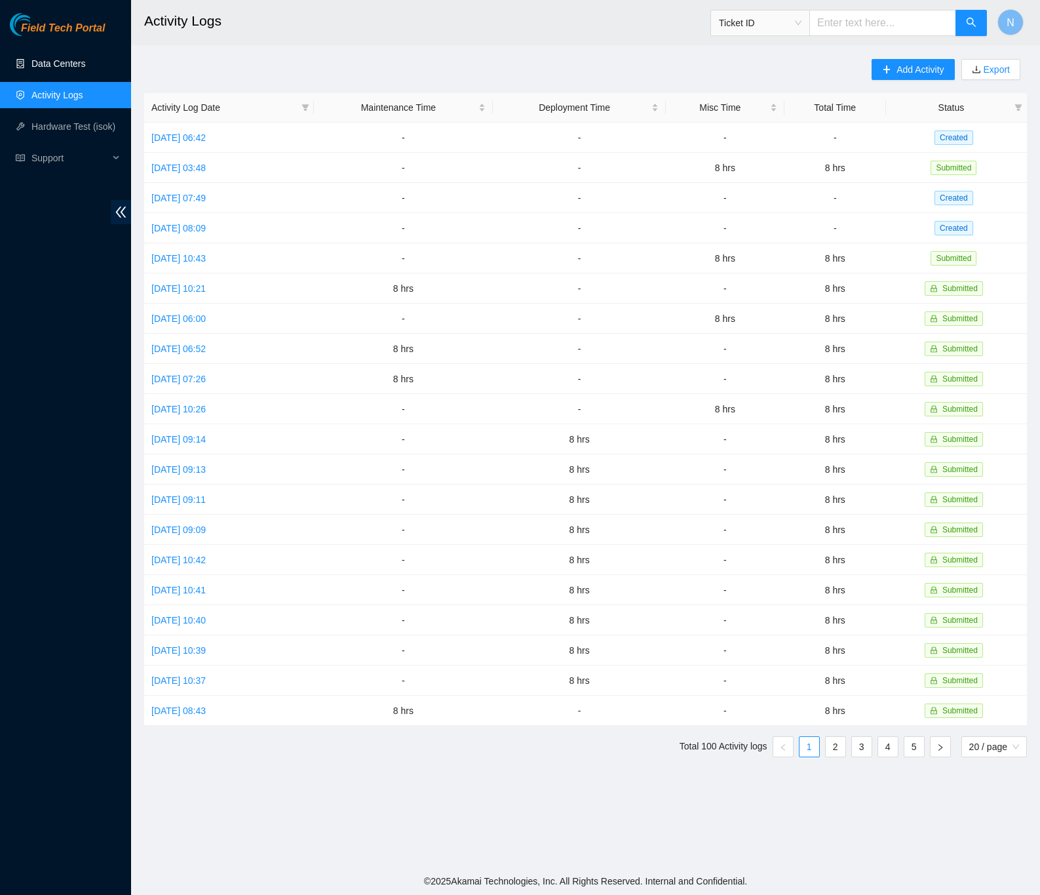
click at [73, 66] on link "Data Centers" at bounding box center [58, 63] width 54 height 10
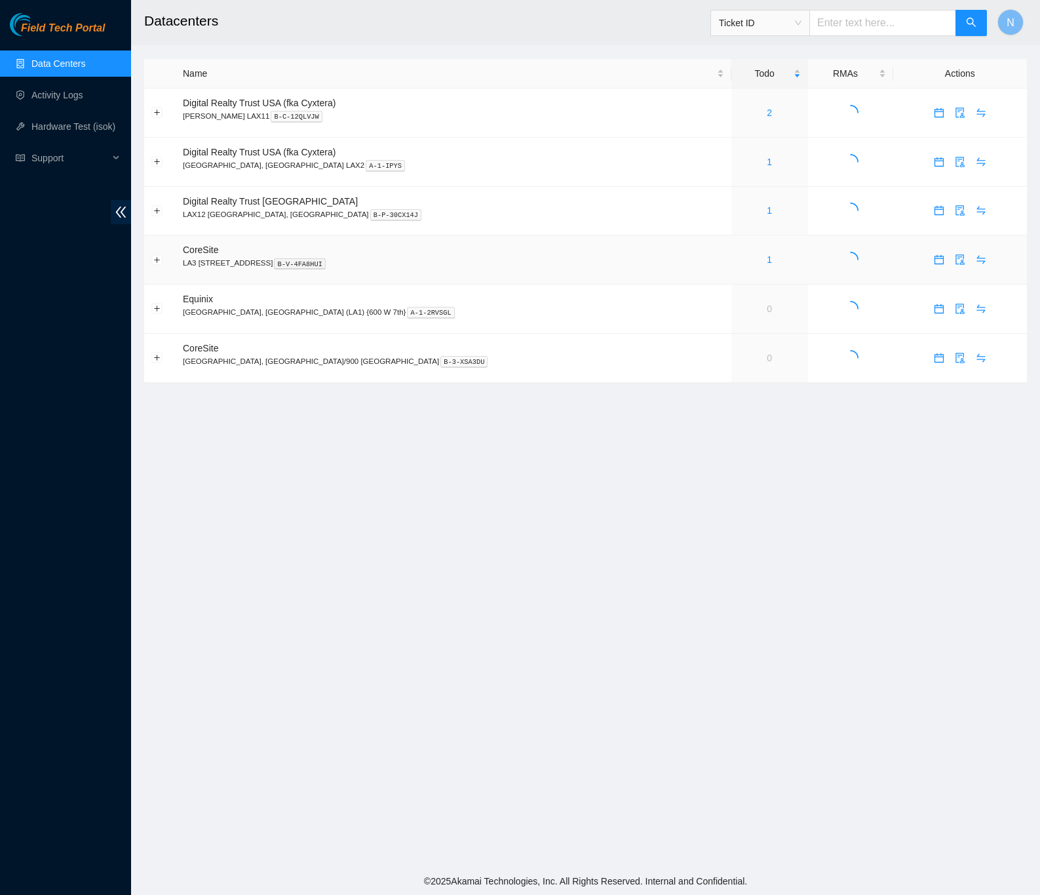
click at [739, 260] on div "1" at bounding box center [770, 259] width 62 height 14
